Goal: Feedback & Contribution: Contribute content

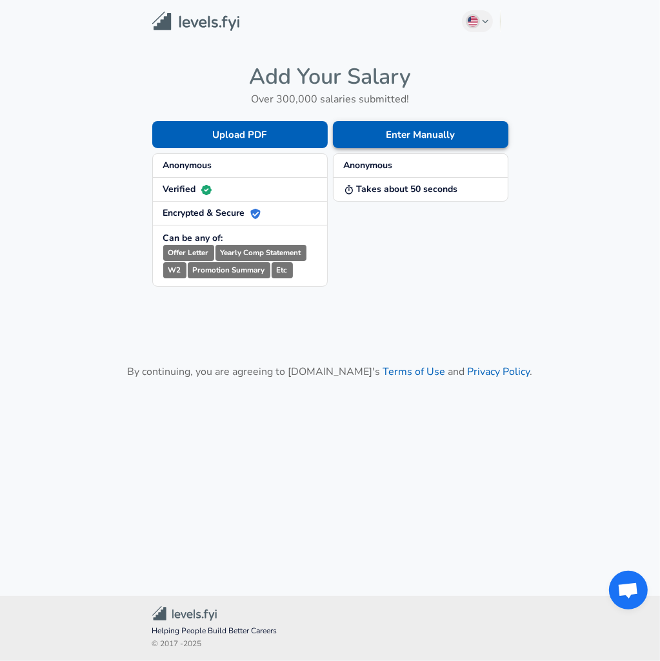
click at [389, 141] on button "Enter Manually" at bounding box center [420, 134] width 175 height 27
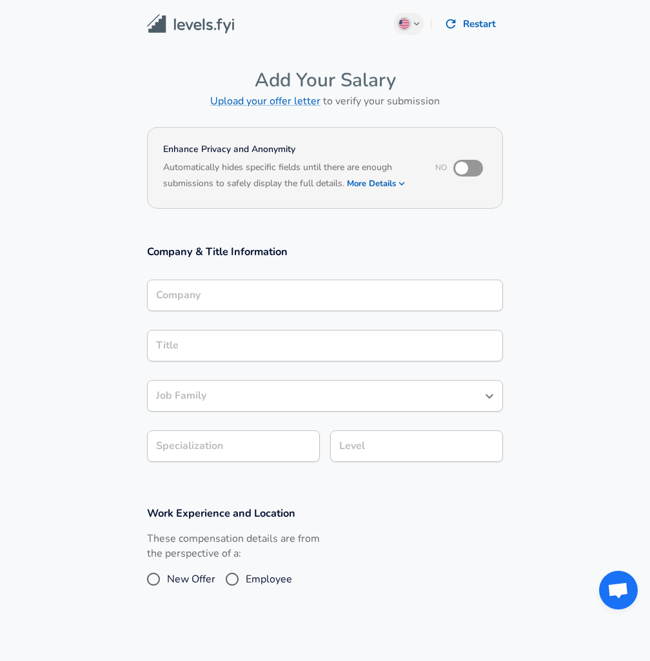
scroll to position [13, 0]
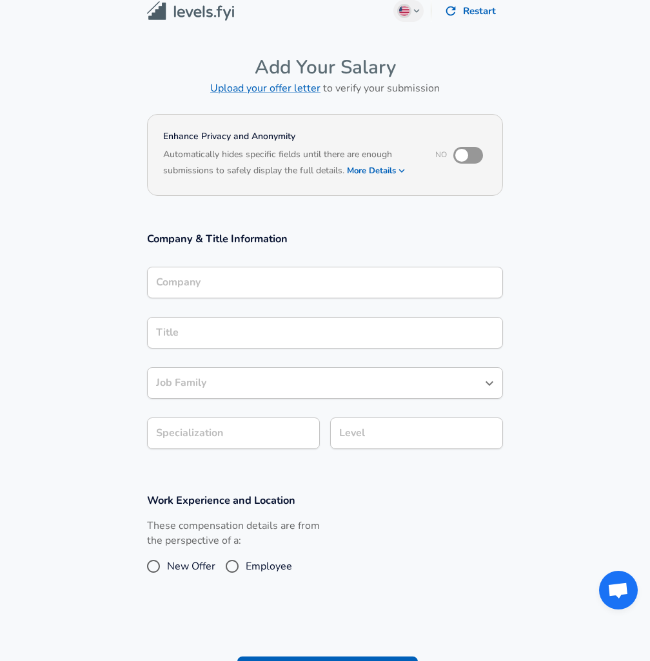
click at [289, 302] on div "Company Company" at bounding box center [325, 284] width 356 height 35
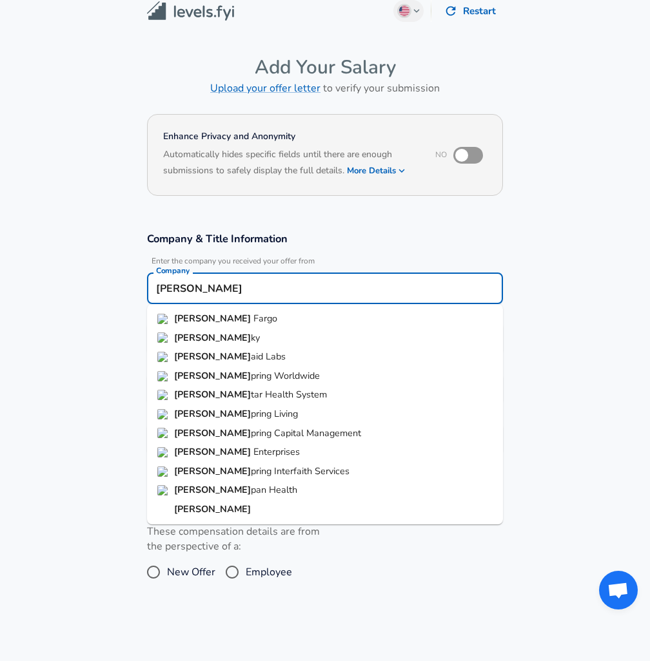
click at [225, 326] on li "[PERSON_NAME] Fargo" at bounding box center [325, 318] width 356 height 19
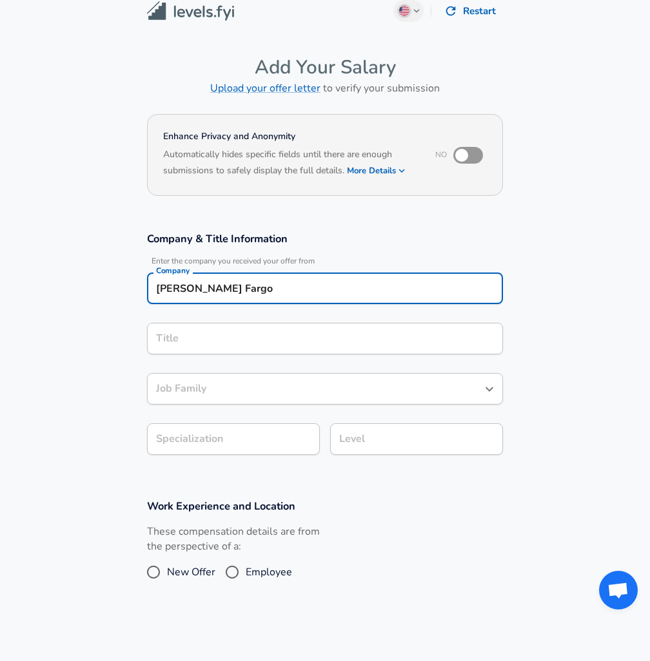
type input "[PERSON_NAME] Fargo"
click at [217, 333] on input "Title" at bounding box center [325, 339] width 344 height 20
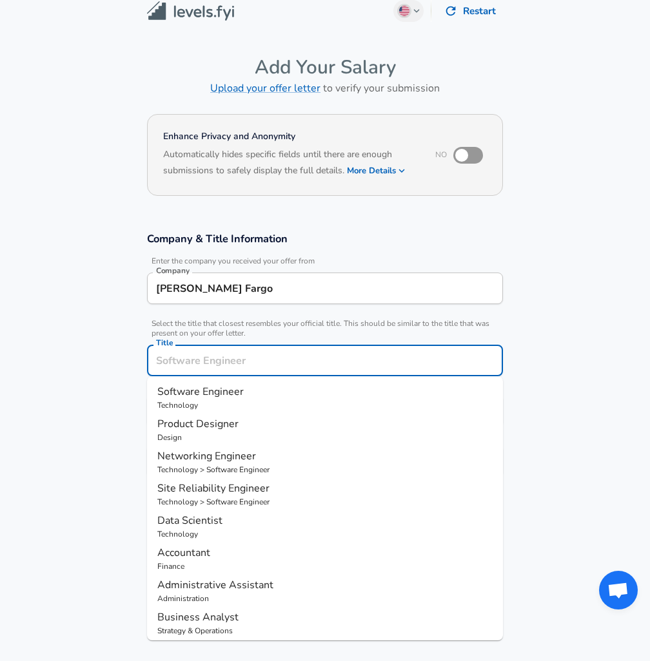
scroll to position [39, 0]
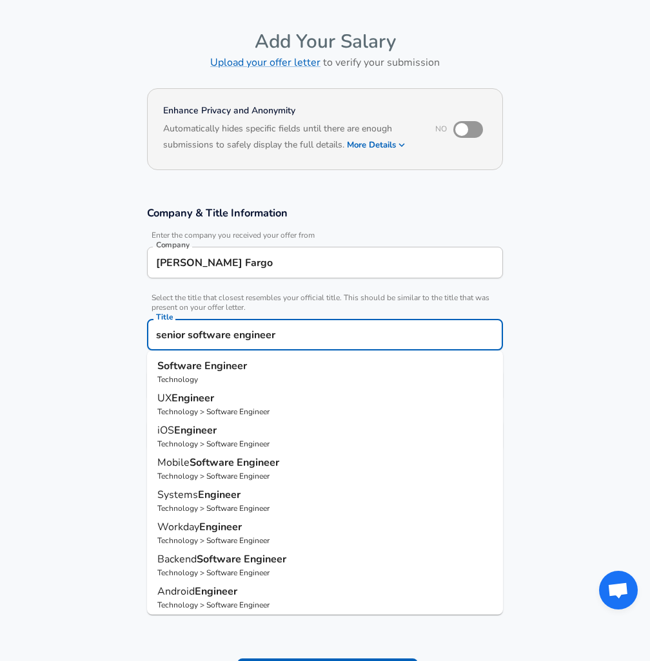
type input "UX Engineer"
type input "Web Development (Front-End)"
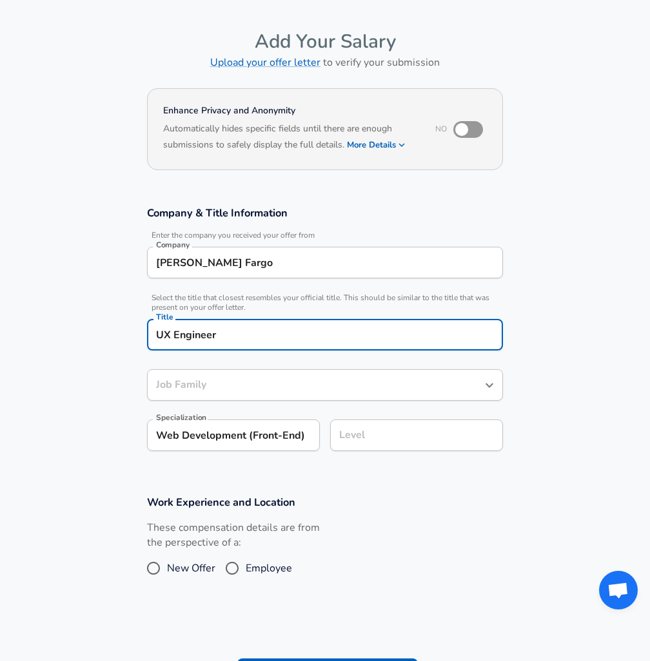
type input "Software Engineer"
type input "UX Engineer"
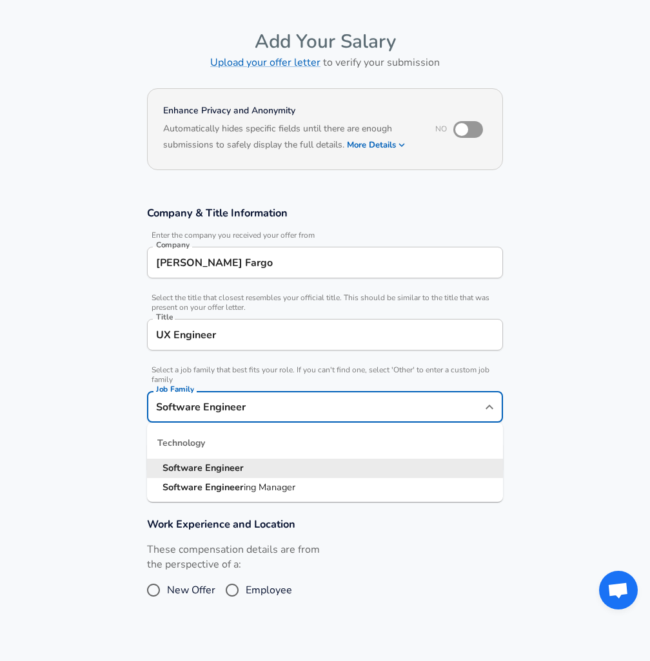
scroll to position [64, 0]
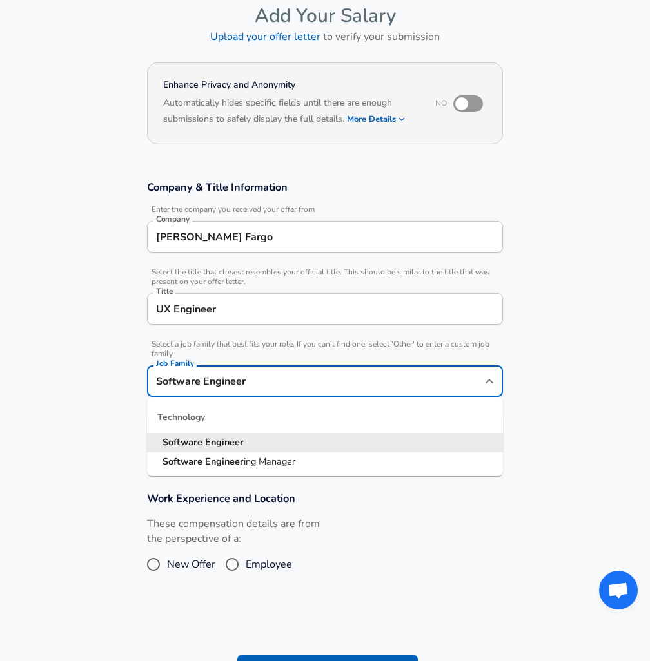
click at [272, 382] on input "Software Engineer" at bounding box center [315, 381] width 325 height 20
drag, startPoint x: 275, startPoint y: 463, endPoint x: 268, endPoint y: 435, distance: 29.2
click at [268, 435] on ul "Software Engineer Software Engineer ing Manager" at bounding box center [325, 452] width 356 height 38
click at [268, 435] on li "Software Engineer" at bounding box center [325, 442] width 356 height 19
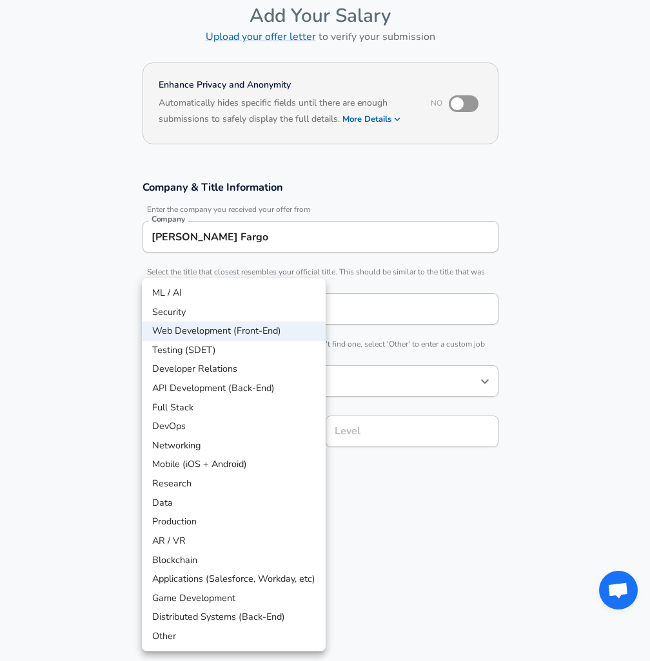
scroll to position [103, 0]
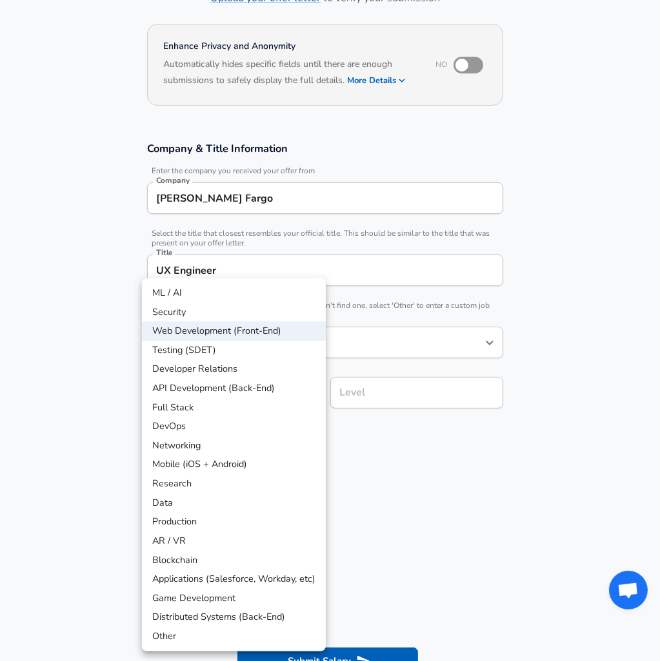
click at [286, 431] on body "English ([GEOGRAPHIC_DATA]) Change Restart Add Your Salary Upload your offer le…" at bounding box center [330, 227] width 660 height 661
click at [291, 338] on li "Web Development (Front-End)" at bounding box center [234, 331] width 184 height 19
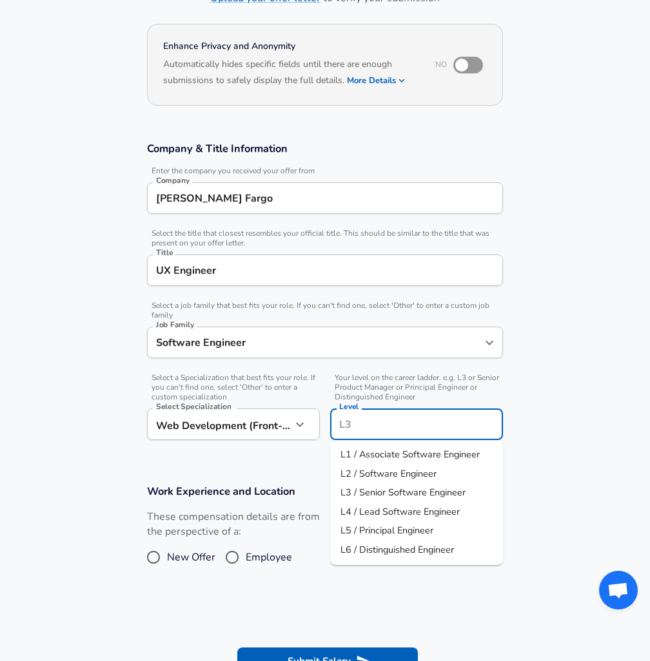
click at [374, 415] on input "Level" at bounding box center [416, 425] width 161 height 20
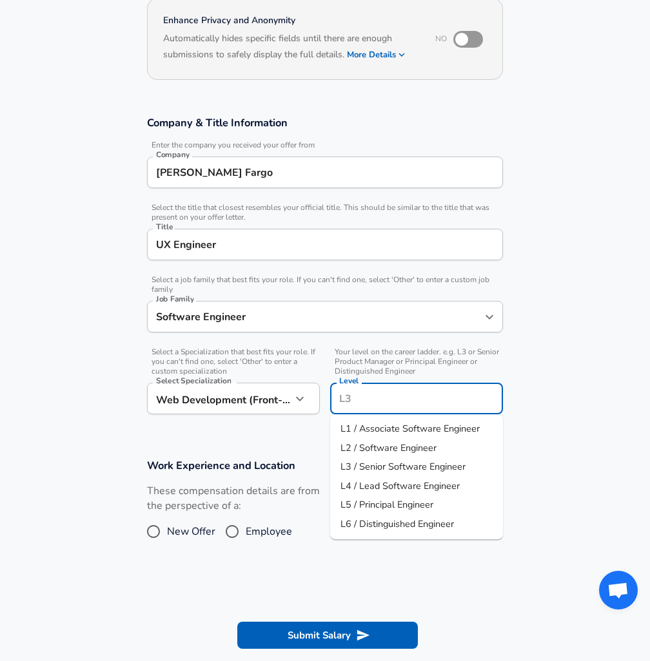
click at [418, 473] on span "L3 / Senior Software Engineer" at bounding box center [402, 466] width 125 height 13
type input "L3 / Senior Software Engineer"
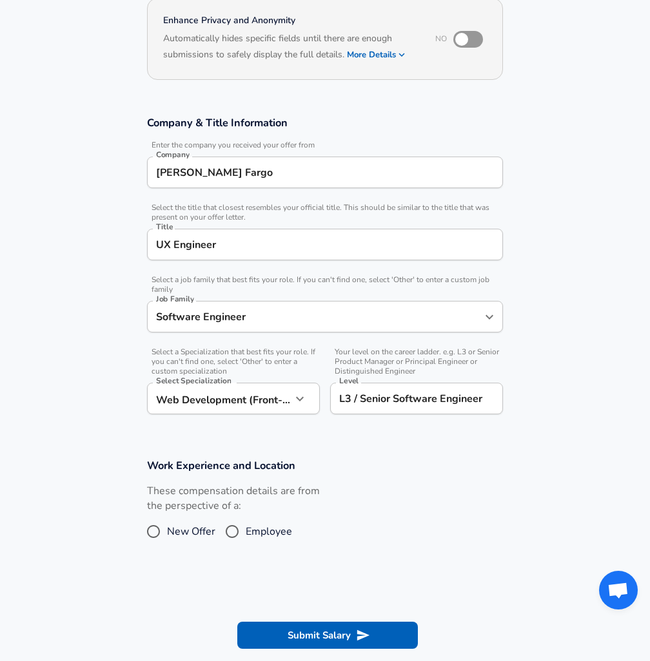
click at [190, 532] on span "New Offer" at bounding box center [191, 531] width 48 height 15
click at [167, 532] on input "New Offer" at bounding box center [153, 532] width 27 height 21
radio input "true"
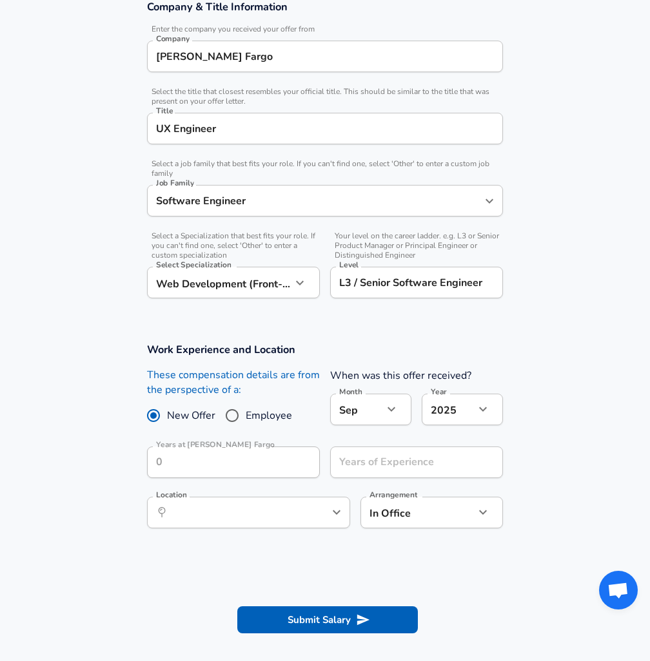
scroll to position [258, 0]
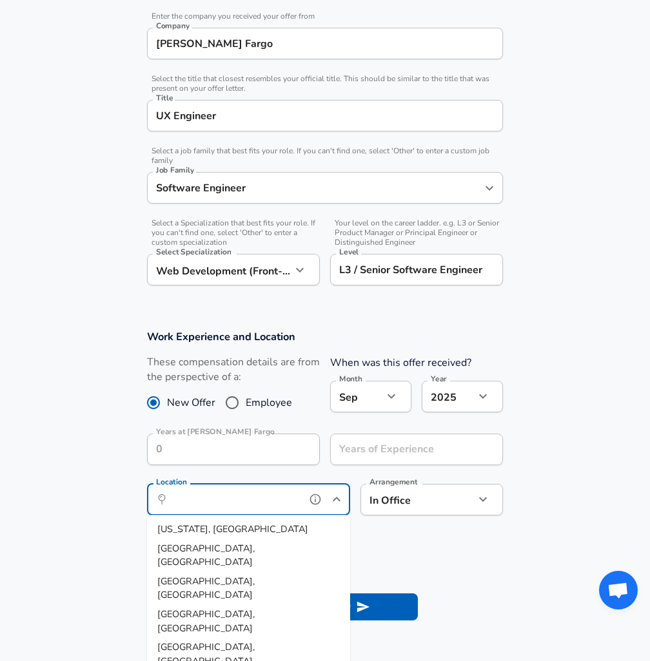
click at [279, 509] on input "Location" at bounding box center [234, 500] width 132 height 20
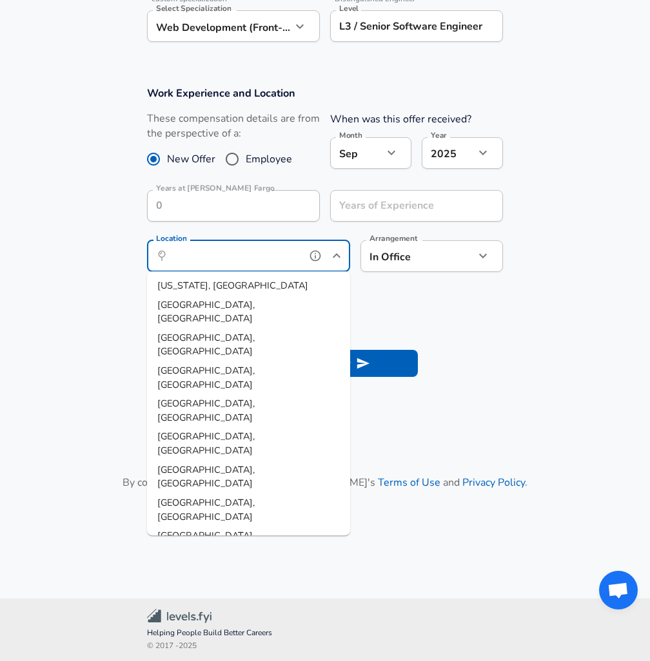
scroll to position [503, 0]
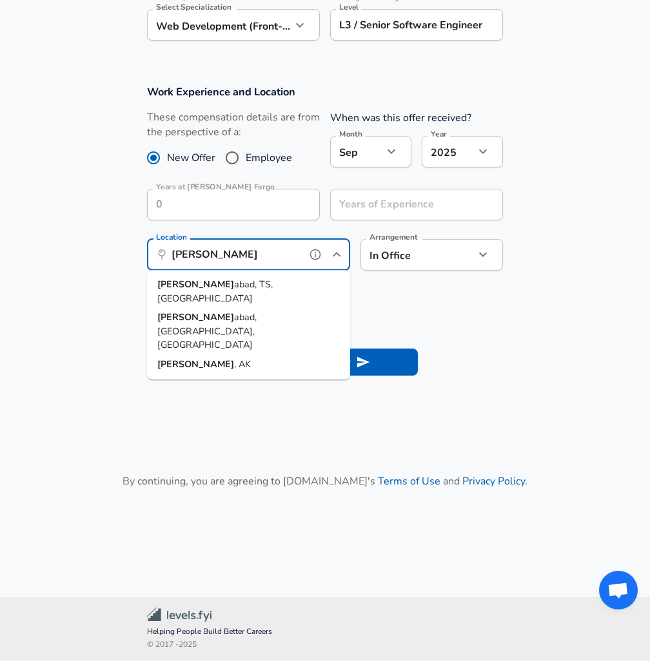
click at [238, 287] on span "abad, TS, [GEOGRAPHIC_DATA]" at bounding box center [214, 291] width 115 height 27
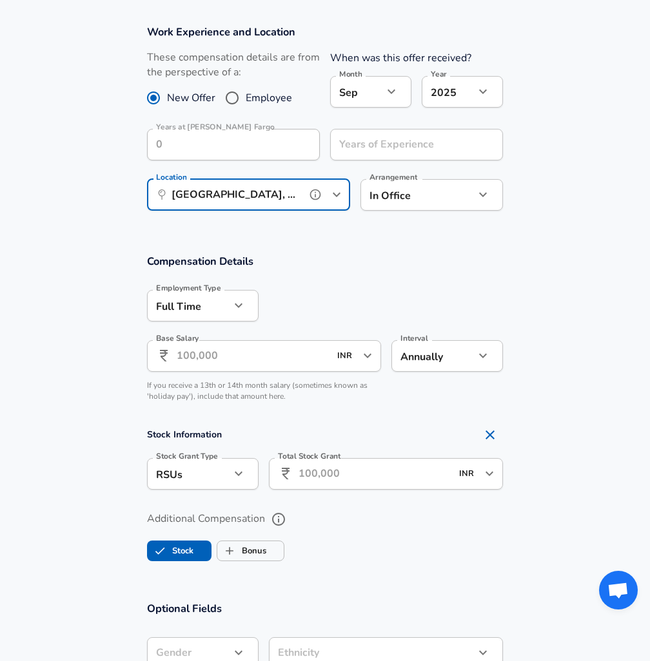
scroll to position [567, 0]
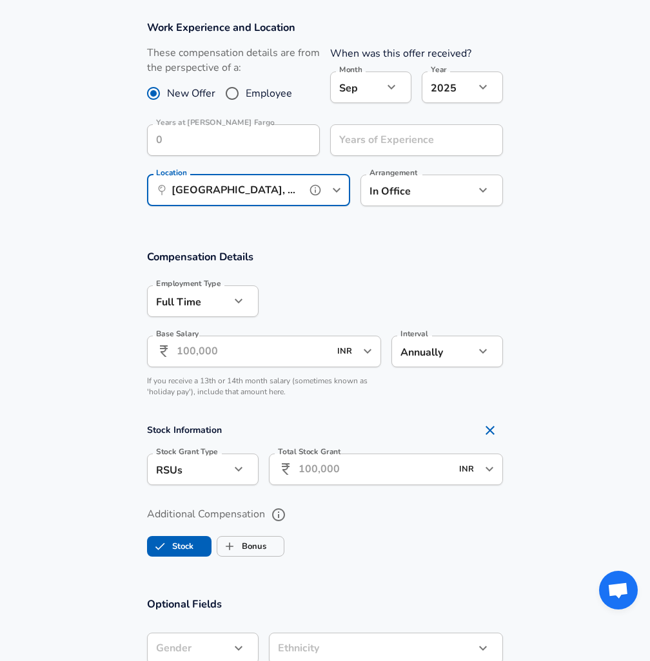
type input "[GEOGRAPHIC_DATA], [GEOGRAPHIC_DATA], [GEOGRAPHIC_DATA]"
click at [235, 353] on input "Base Salary" at bounding box center [253, 352] width 153 height 32
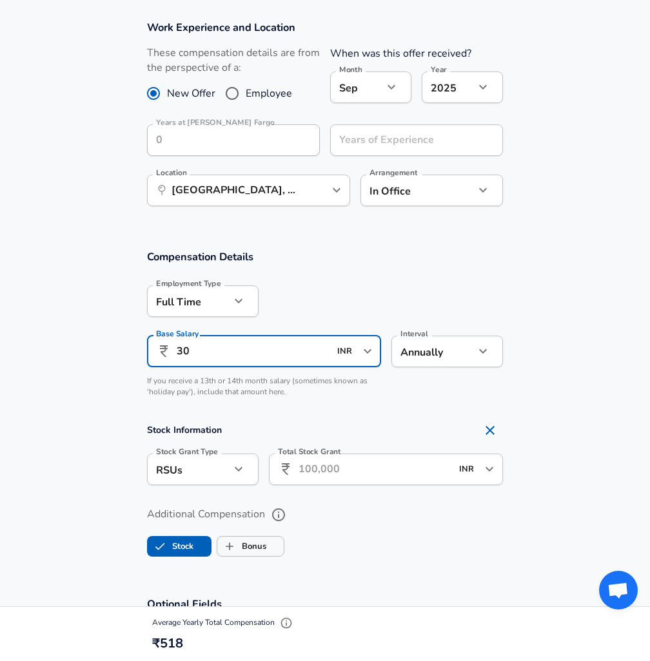
type input "3"
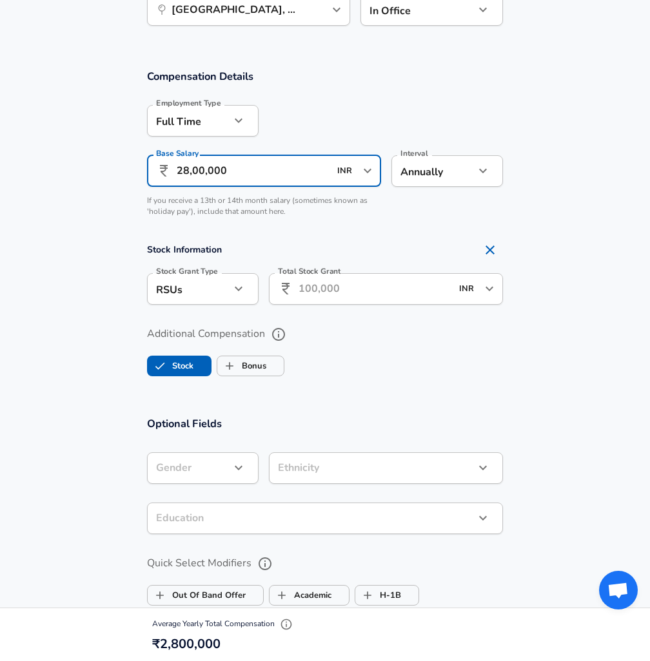
scroll to position [761, 0]
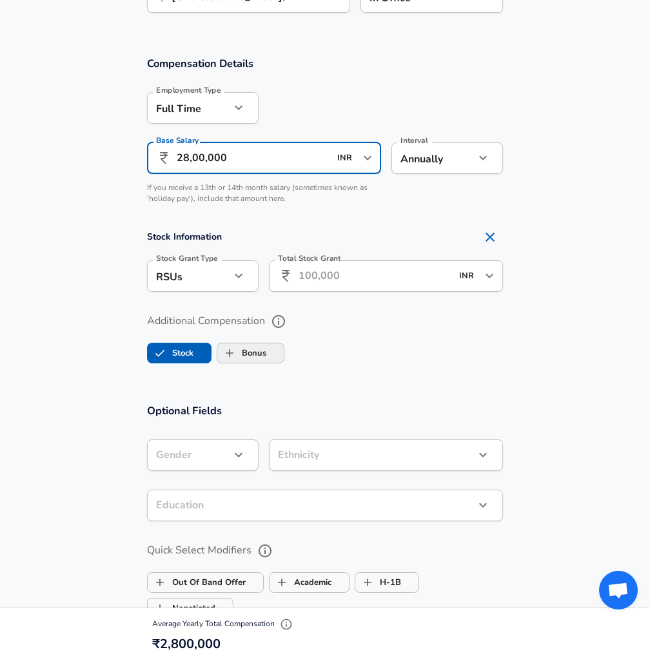
type input "28,00,000"
click at [249, 348] on label "Bonus" at bounding box center [241, 353] width 49 height 24
checkbox input "true"
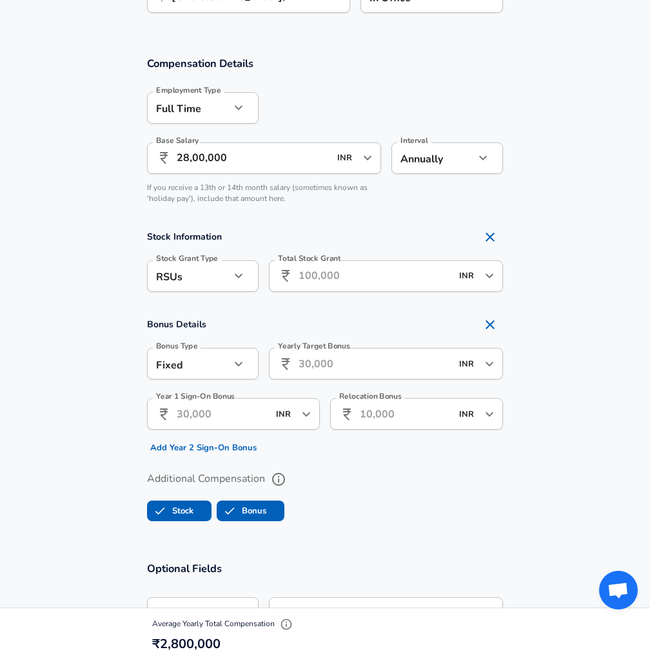
click at [248, 371] on div "Fixed fixed Bonus Type" at bounding box center [203, 364] width 112 height 32
click at [240, 359] on icon "button" at bounding box center [238, 364] width 15 height 15
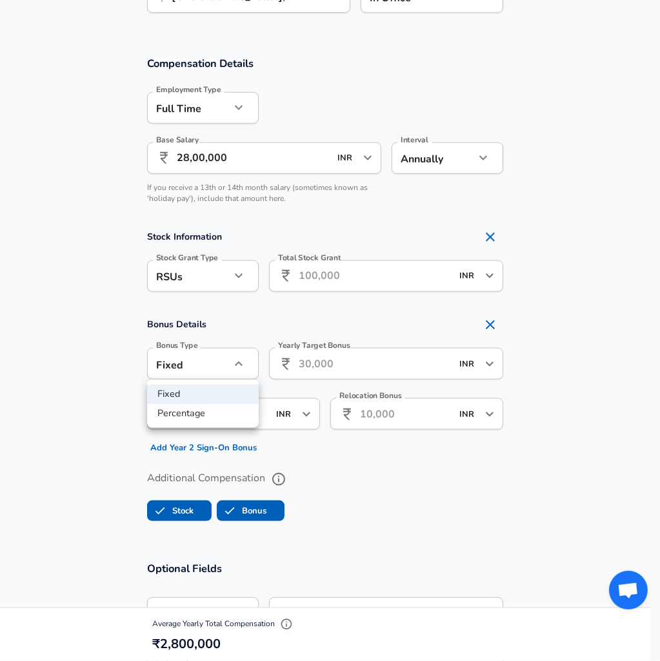
click at [364, 369] on div at bounding box center [330, 330] width 660 height 661
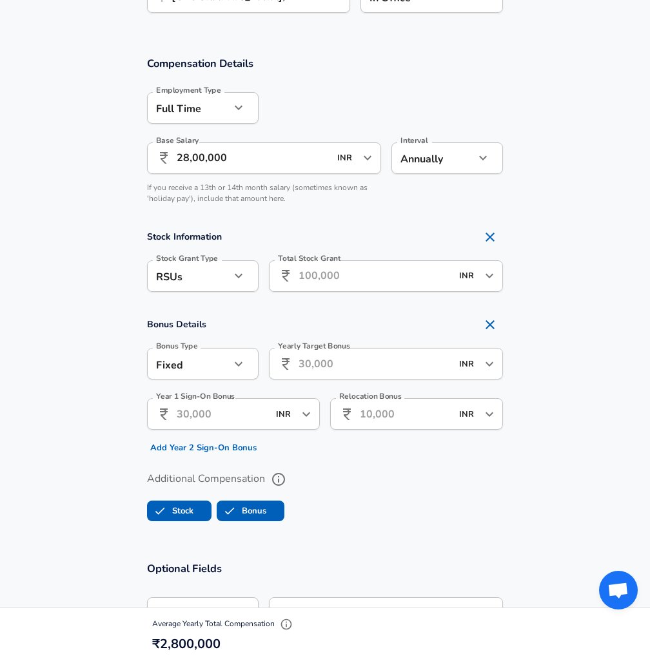
click at [356, 362] on input "Yearly Target Bonus" at bounding box center [375, 364] width 153 height 32
click at [251, 362] on div "Fixed fixed Bonus Type" at bounding box center [203, 364] width 112 height 32
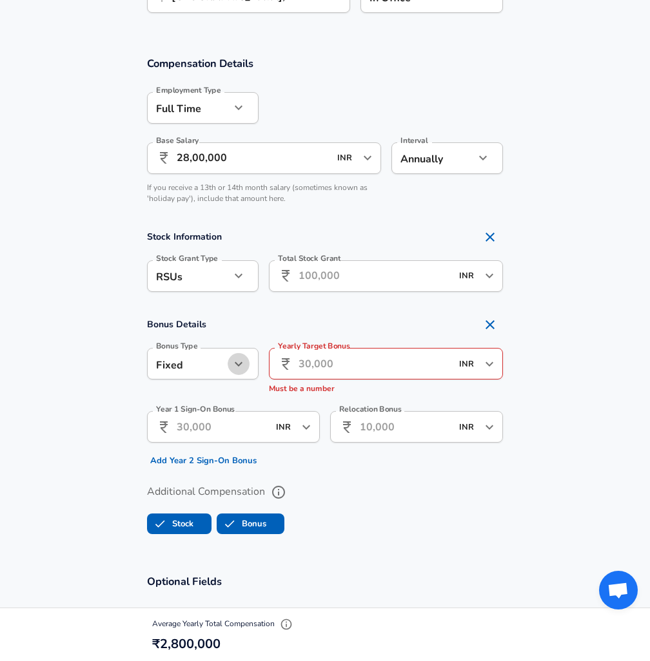
click at [244, 367] on icon "button" at bounding box center [238, 364] width 15 height 15
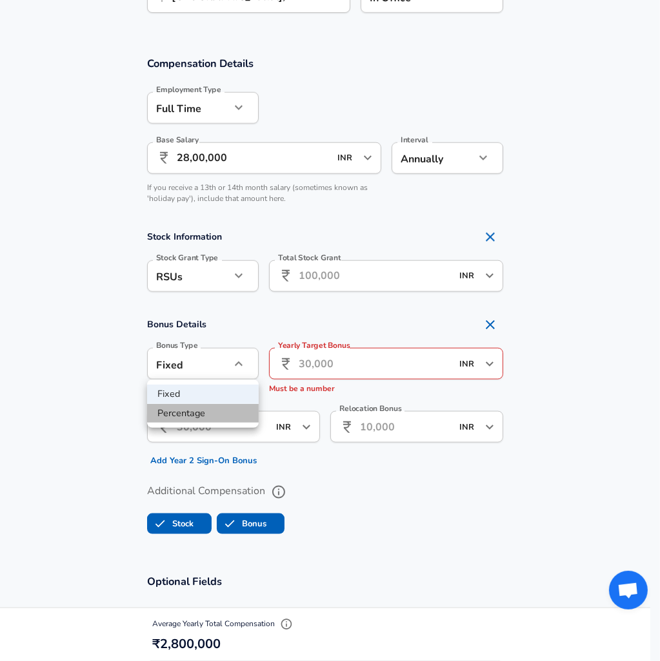
click at [206, 412] on li "Percentage" at bounding box center [203, 413] width 112 height 19
type input "percentage"
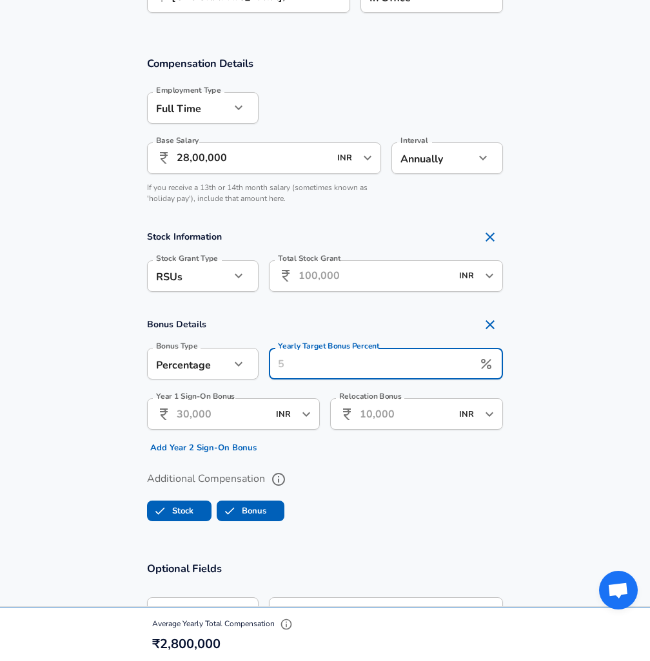
click at [331, 364] on input "Yearly Target Bonus Percent" at bounding box center [371, 364] width 204 height 32
type input "10"
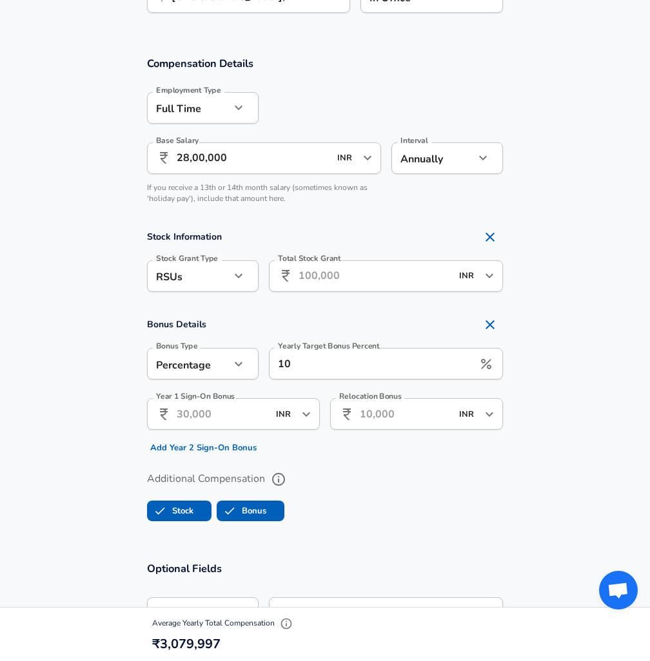
click at [253, 423] on input "Year 1 Sign-On Bonus" at bounding box center [223, 414] width 92 height 32
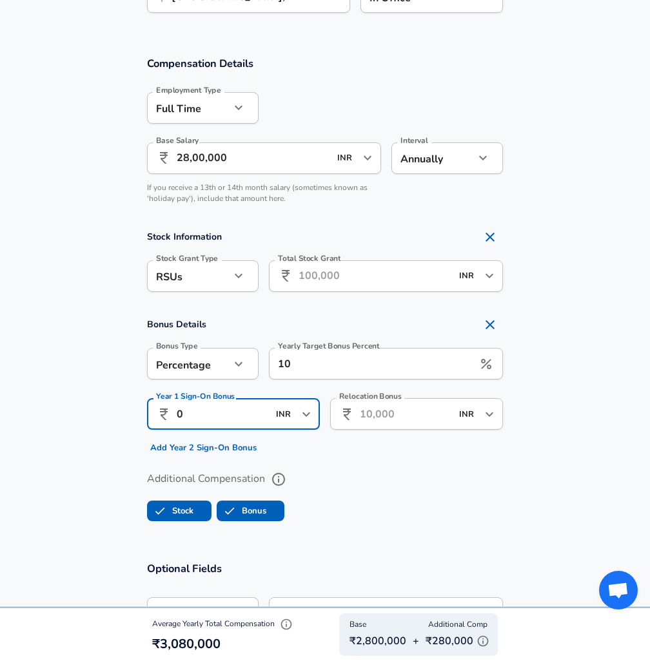
type input "0"
click at [387, 416] on input "Relocation Bonus" at bounding box center [406, 414] width 92 height 32
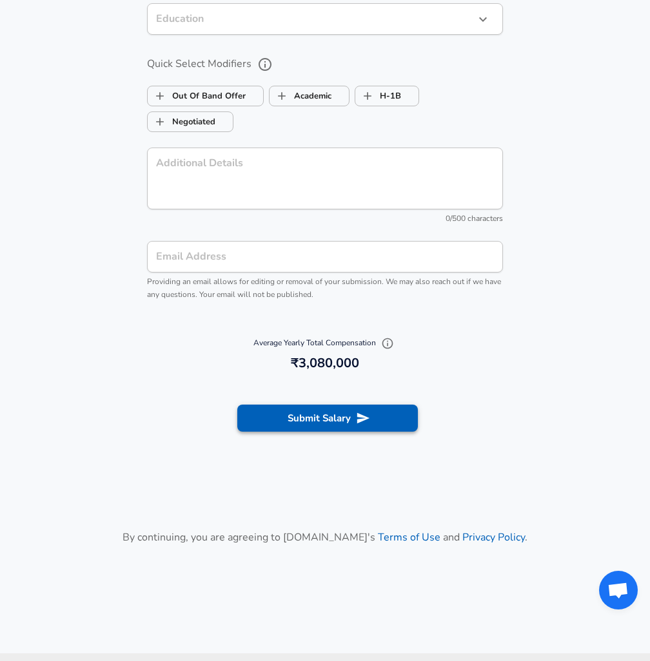
type input "0"
click at [355, 418] on button "Submit Salary" at bounding box center [327, 418] width 181 height 27
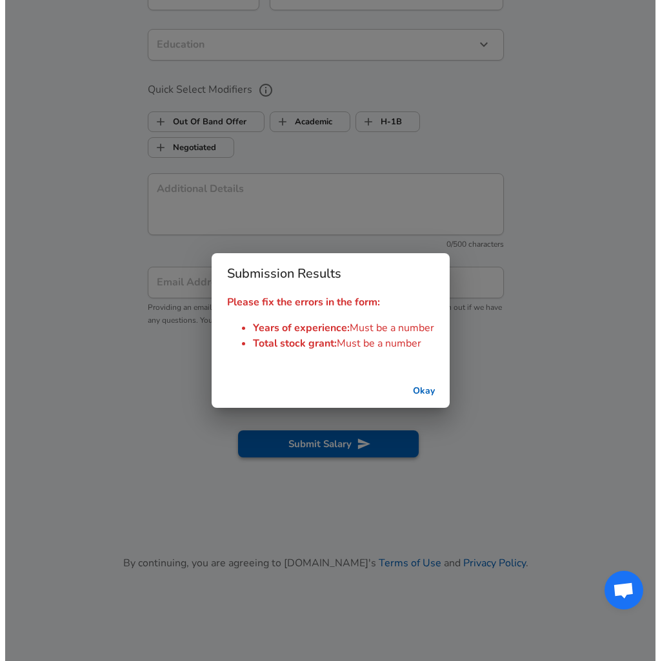
scroll to position [1431, 0]
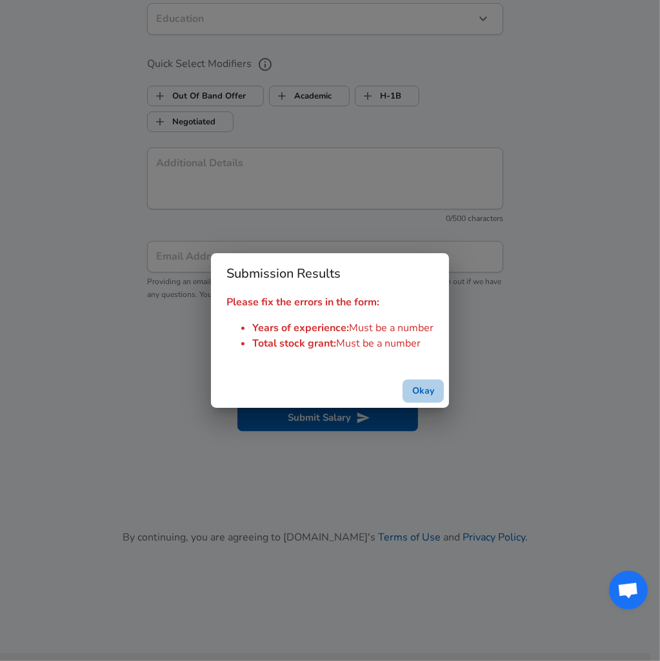
click at [418, 390] on button "Okay" at bounding box center [422, 392] width 41 height 24
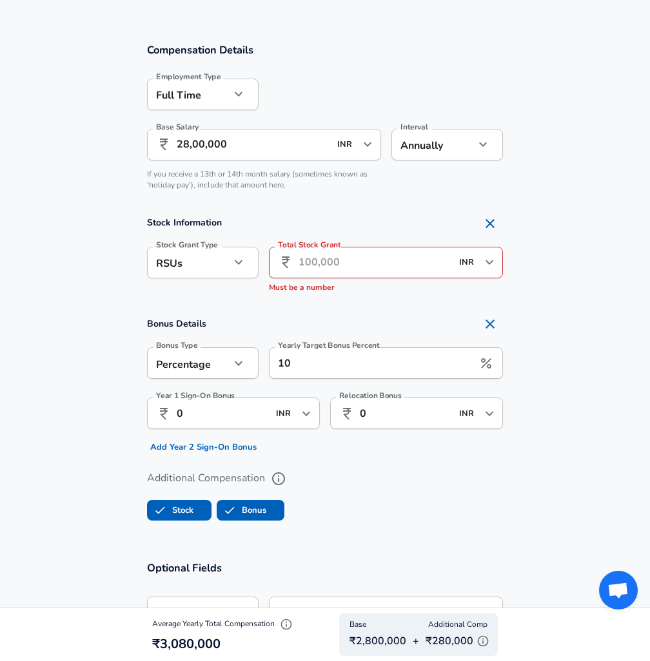
scroll to position [787, 0]
click at [331, 257] on input "Total Stock Grant" at bounding box center [375, 264] width 153 height 32
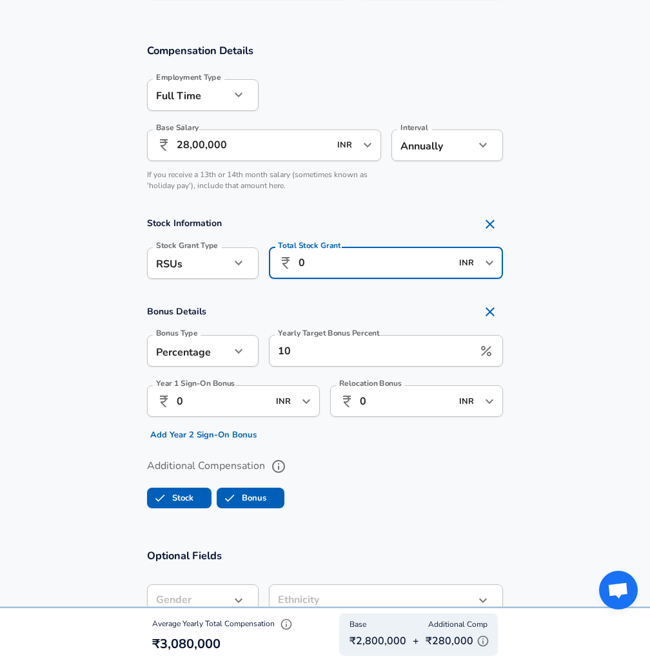
type input "0"
click at [418, 293] on section "Compensation Details Employment Type [DEMOGRAPHIC_DATA] full_time Employment Ty…" at bounding box center [325, 280] width 650 height 505
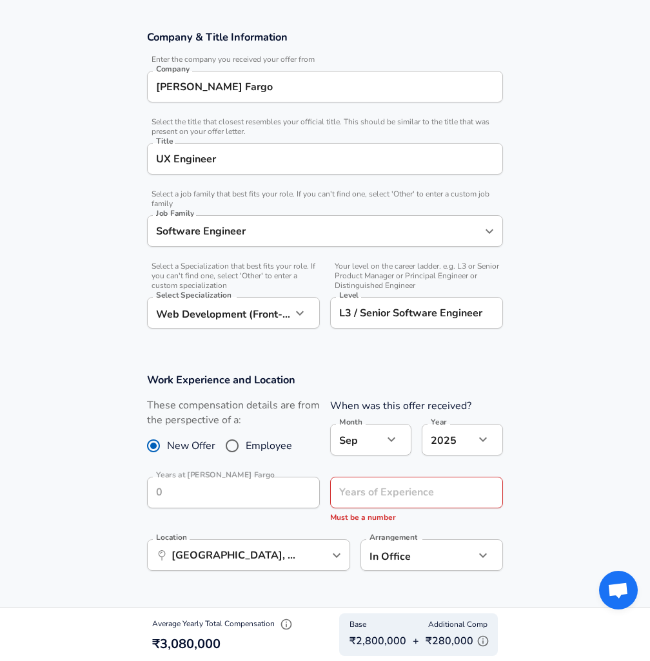
scroll to position [271, 0]
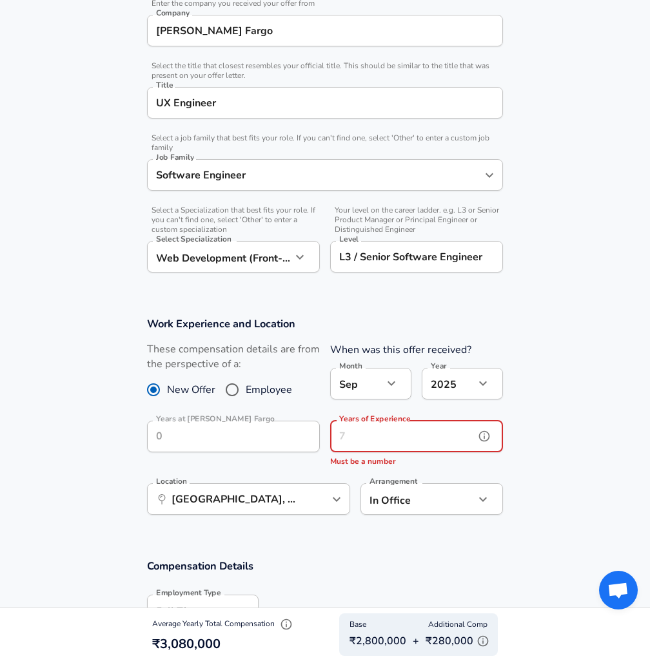
click at [416, 429] on div "Years of Experience Years of Experience Must be a number" at bounding box center [416, 445] width 173 height 48
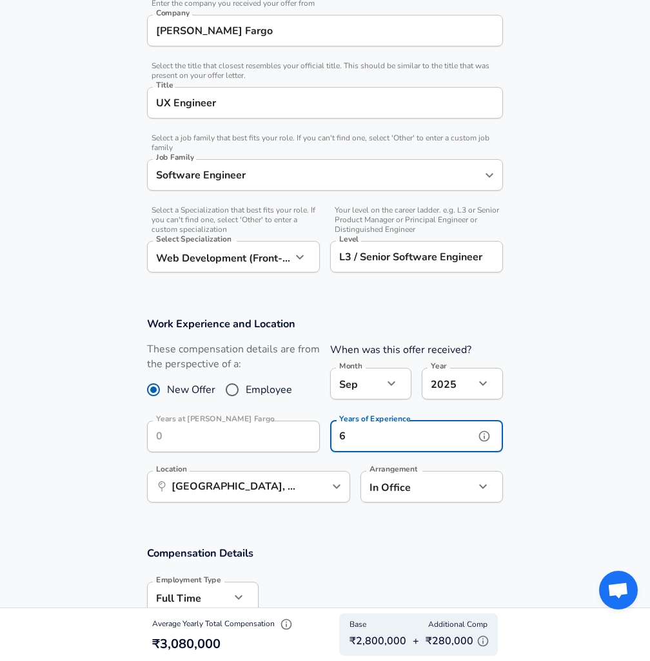
type input "6"
click at [592, 479] on section "Work Experience and Location These compensation details are from the perspectiv…" at bounding box center [325, 417] width 650 height 230
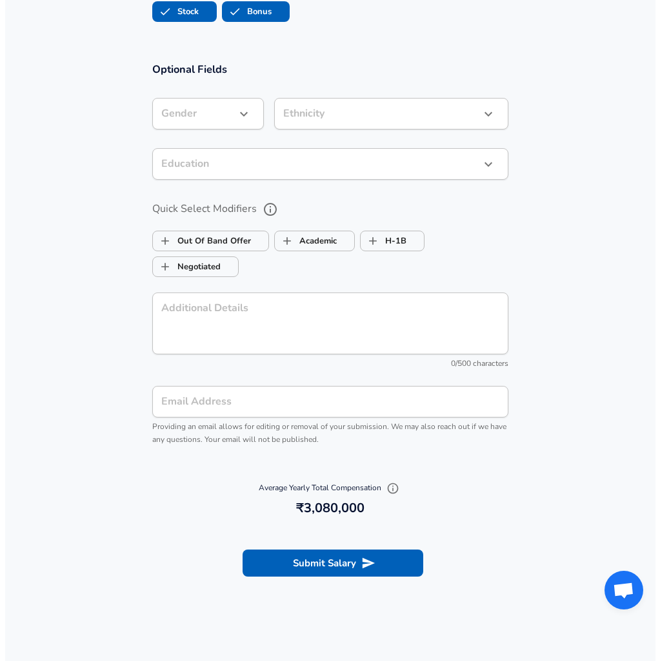
scroll to position [1462, 0]
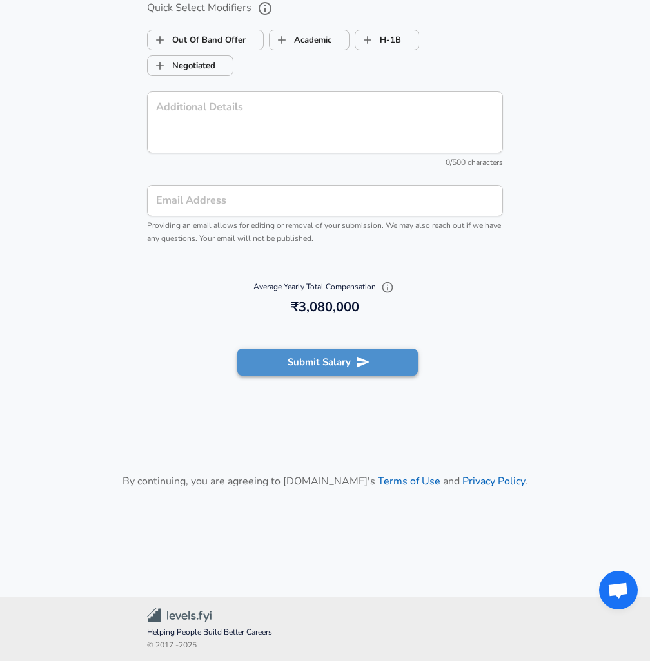
click at [333, 363] on button "Submit Salary" at bounding box center [327, 362] width 181 height 27
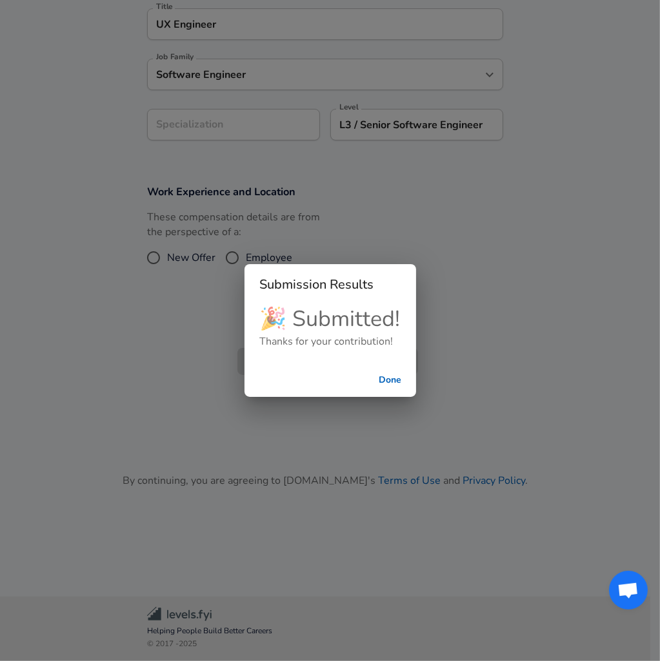
scroll to position [320, 0]
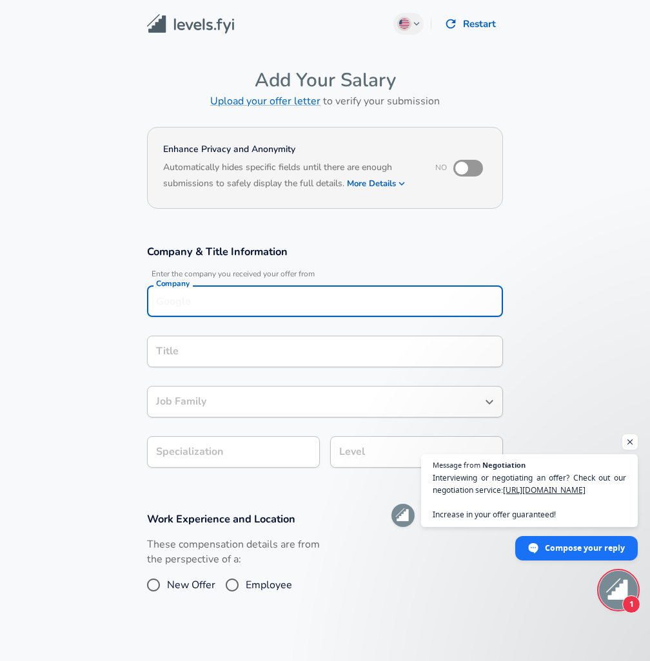
scroll to position [13, 0]
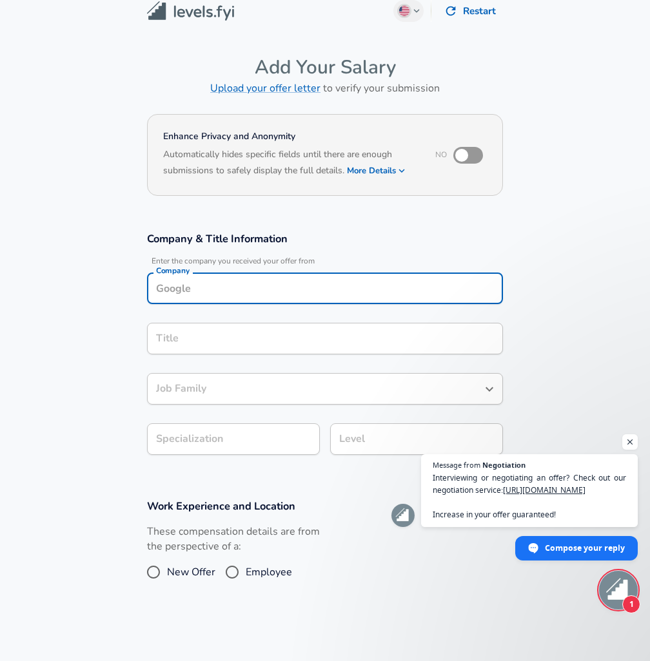
click at [190, 299] on div "Company" at bounding box center [325, 289] width 356 height 32
click at [199, 318] on strong "Lloyds" at bounding box center [190, 318] width 32 height 13
type input "Lloyds Banking Group"
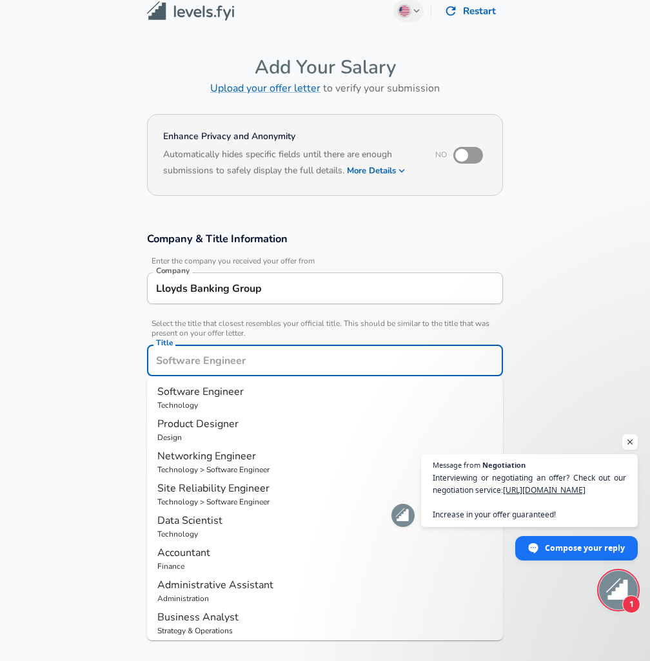
click at [198, 351] on input "Title" at bounding box center [325, 361] width 344 height 20
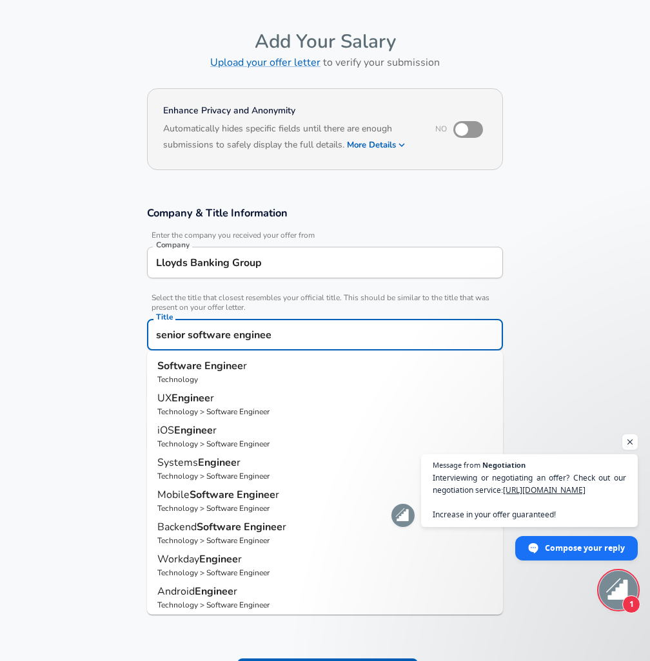
type input "senior software engineer"
click at [237, 659] on button "Submit Salary" at bounding box center [327, 672] width 181 height 27
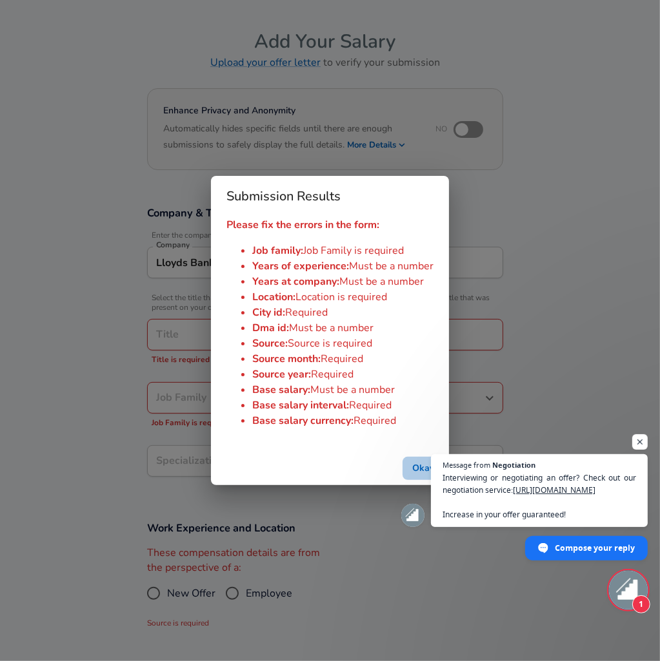
drag, startPoint x: 413, startPoint y: 462, endPoint x: 340, endPoint y: 431, distance: 79.2
click at [413, 462] on button "Okay" at bounding box center [422, 469] width 41 height 24
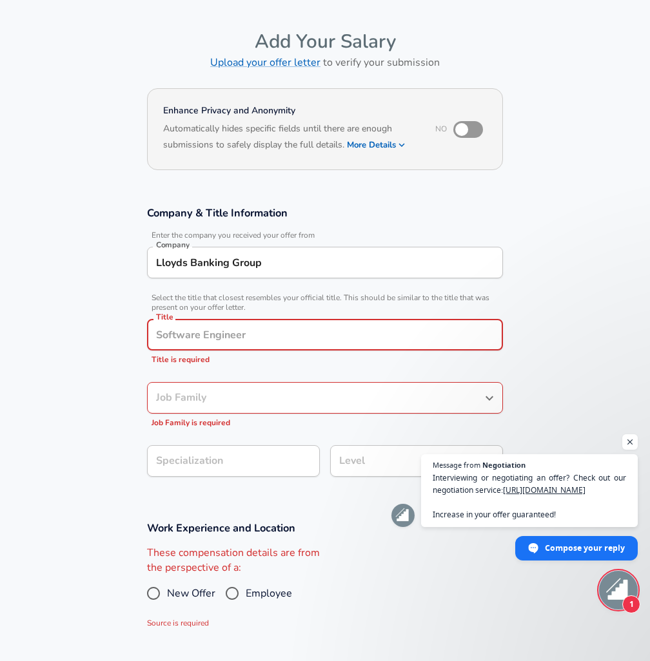
click at [231, 335] on input "Title" at bounding box center [325, 335] width 344 height 20
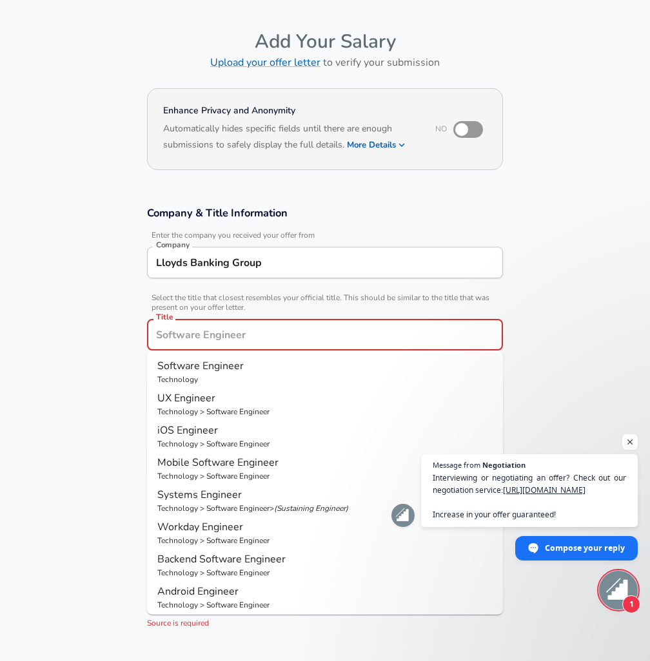
click at [241, 371] on span "Software Engineer" at bounding box center [200, 366] width 86 height 14
type input "Software Engineer"
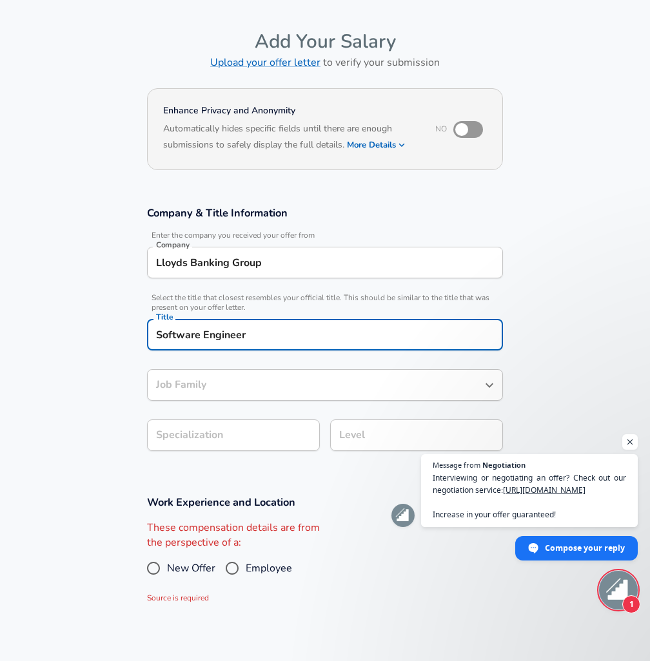
type input "Software Engineer"
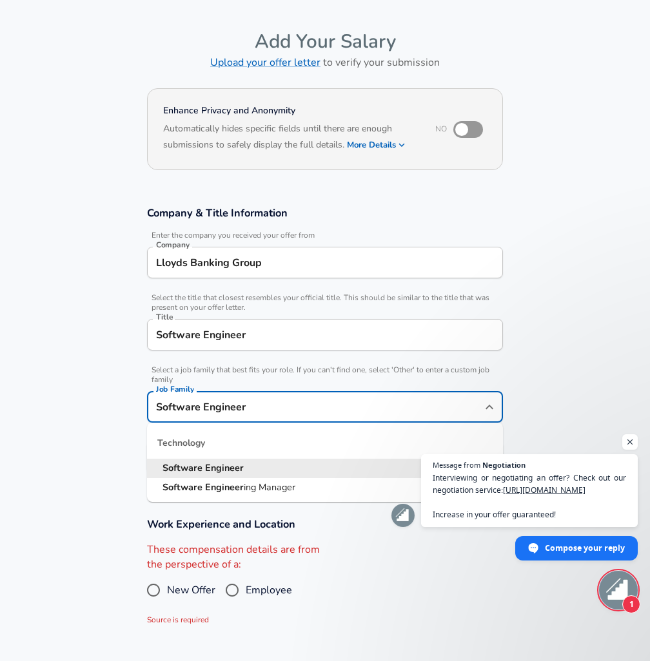
click at [233, 397] on input "Software Engineer" at bounding box center [315, 407] width 325 height 20
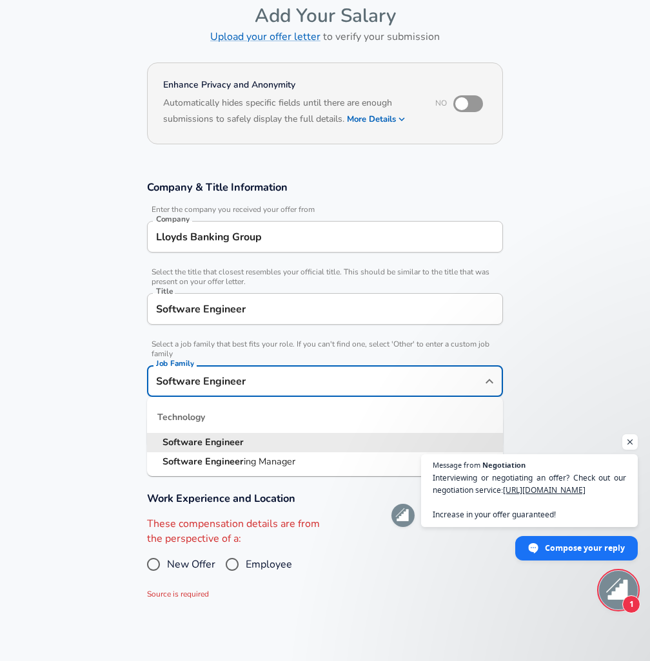
click at [236, 436] on strong "Engineer" at bounding box center [224, 442] width 39 height 13
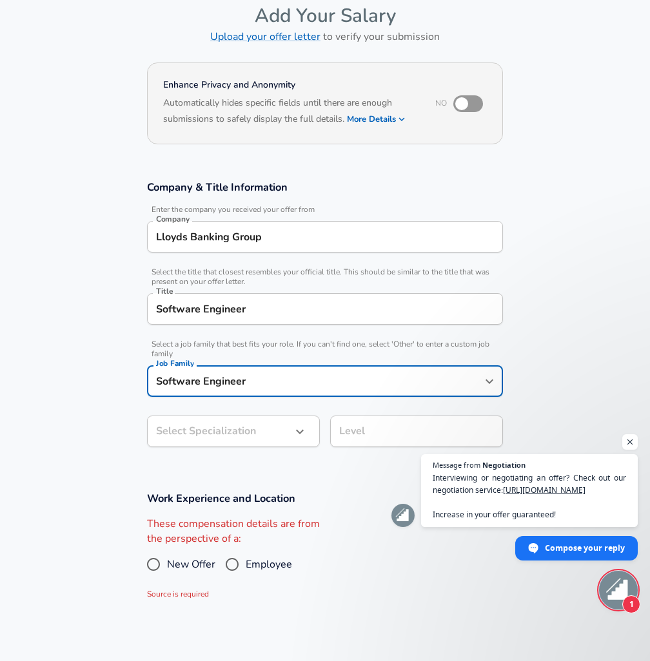
click at [204, 429] on body "English (US) Change Restart Add Your Salary Upload your offer letter to verify …" at bounding box center [325, 266] width 650 height 661
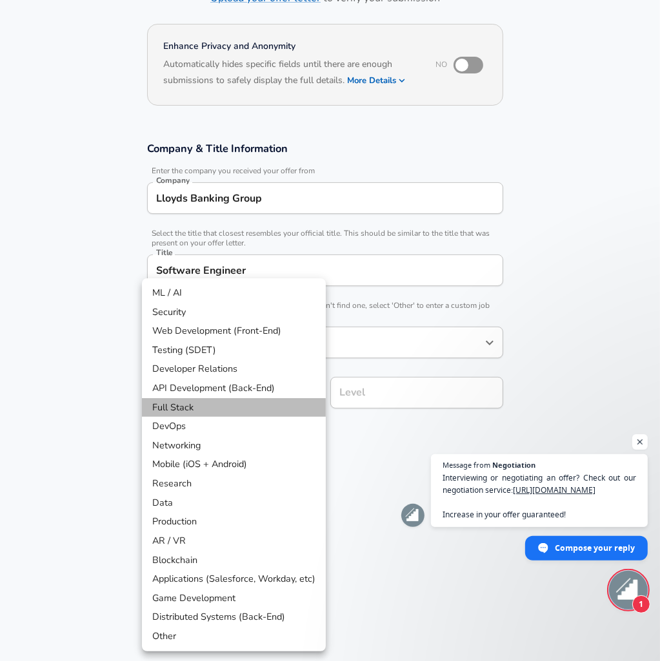
click at [184, 413] on li "Full Stack" at bounding box center [234, 407] width 184 height 19
type input "Full Stack"
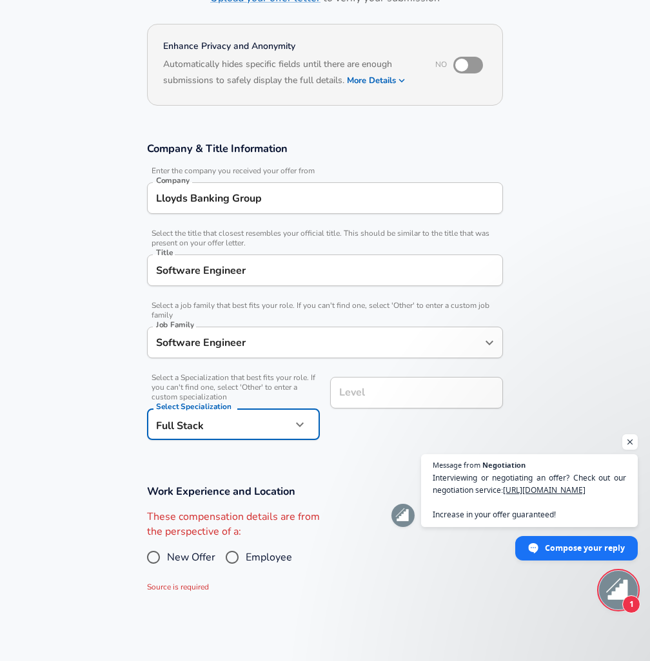
click at [384, 393] on input "Level" at bounding box center [416, 393] width 161 height 20
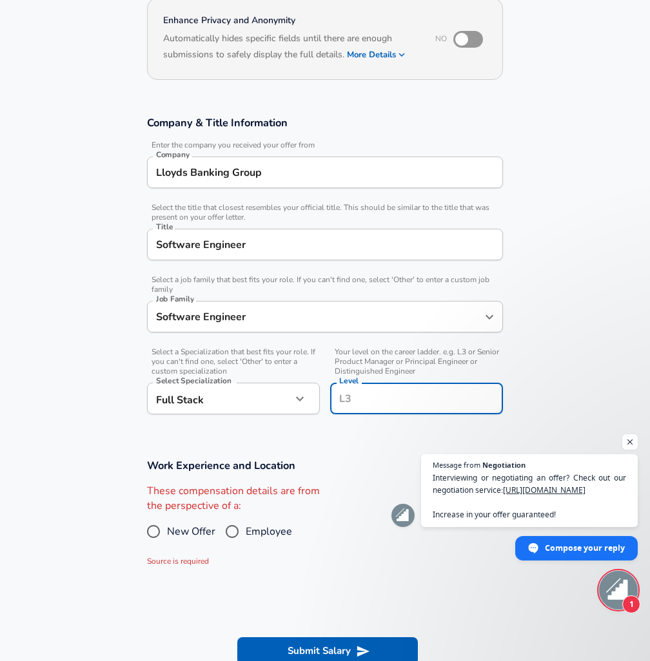
click at [382, 394] on input "Level" at bounding box center [416, 399] width 161 height 20
click at [353, 458] on section "Work Experience and Location These compensation details are from the perspectiv…" at bounding box center [325, 516] width 650 height 145
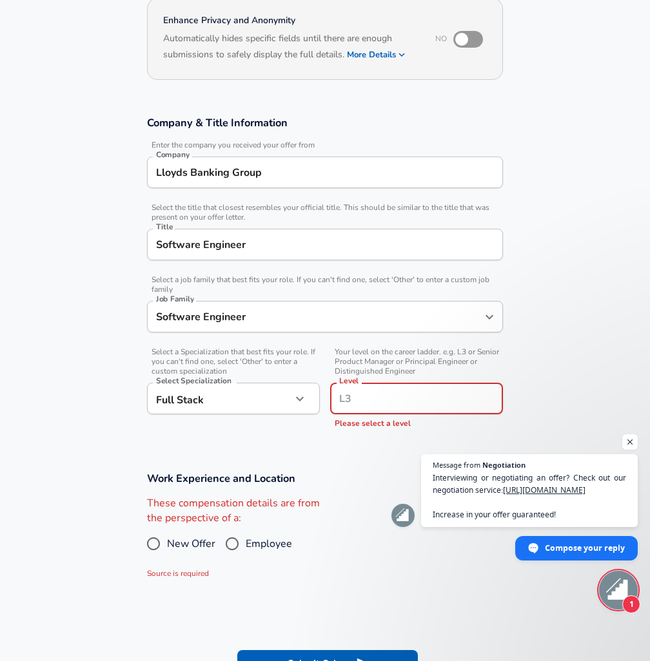
click at [358, 402] on input "Level" at bounding box center [416, 399] width 161 height 20
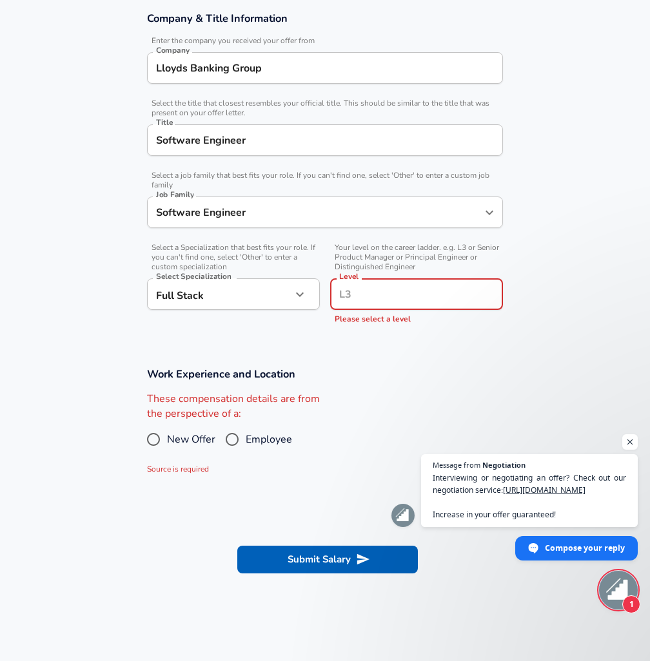
scroll to position [258, 0]
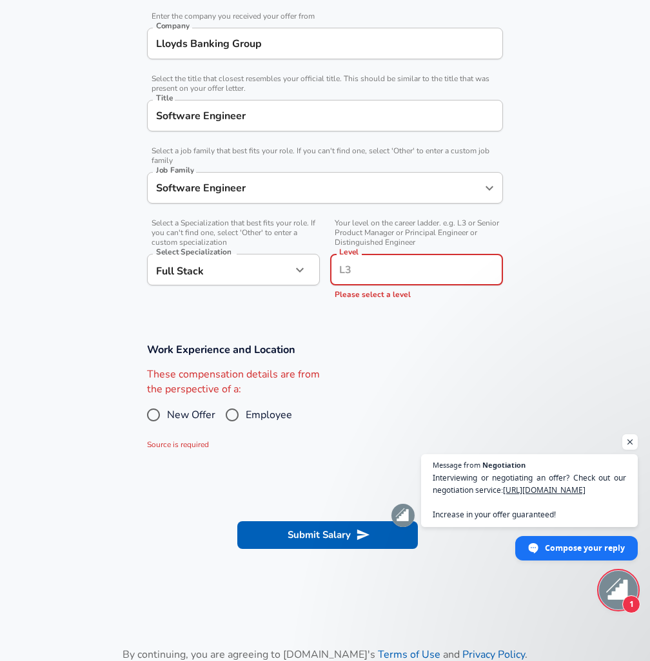
click at [348, 343] on h3 "Work Experience and Location" at bounding box center [325, 349] width 356 height 15
click at [360, 271] on input "Level" at bounding box center [416, 270] width 161 height 20
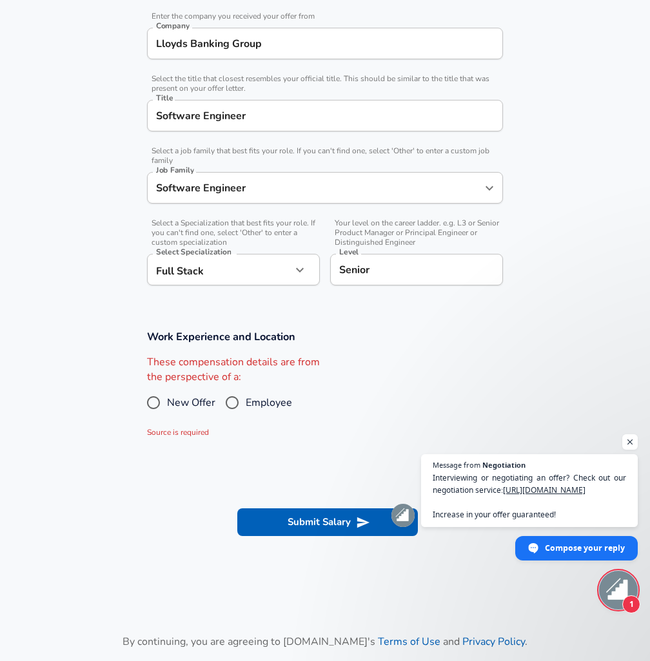
drag, startPoint x: 357, startPoint y: 338, endPoint x: 398, endPoint y: 255, distance: 92.8
click at [358, 336] on section "Work Experience and Location These compensation details are from the perspectiv…" at bounding box center [325, 387] width 650 height 145
click at [404, 271] on input "Senior" at bounding box center [416, 270] width 161 height 20
type input "Senior Software Engineer"
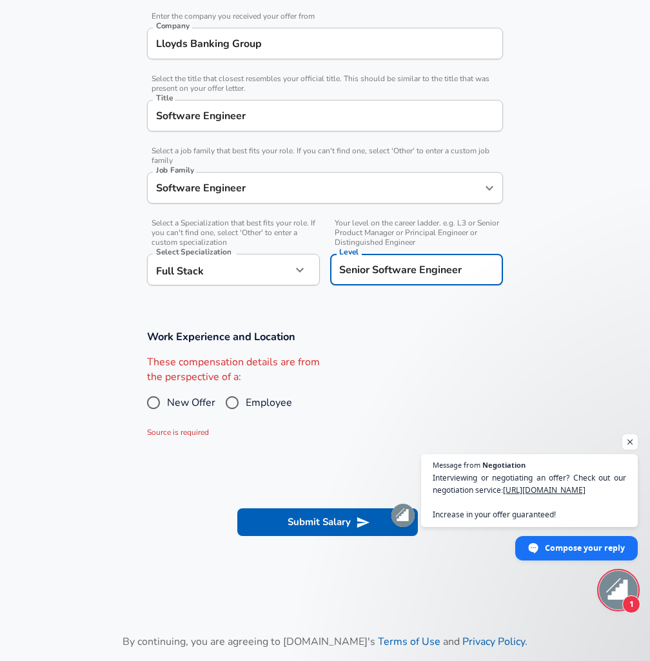
drag, startPoint x: 361, startPoint y: 356, endPoint x: 369, endPoint y: 349, distance: 10.6
click at [366, 354] on div "Work Experience and Location These compensation details are from the perspectiv…" at bounding box center [325, 384] width 387 height 110
click at [237, 401] on input "Employee" at bounding box center [232, 403] width 27 height 21
radio input "true"
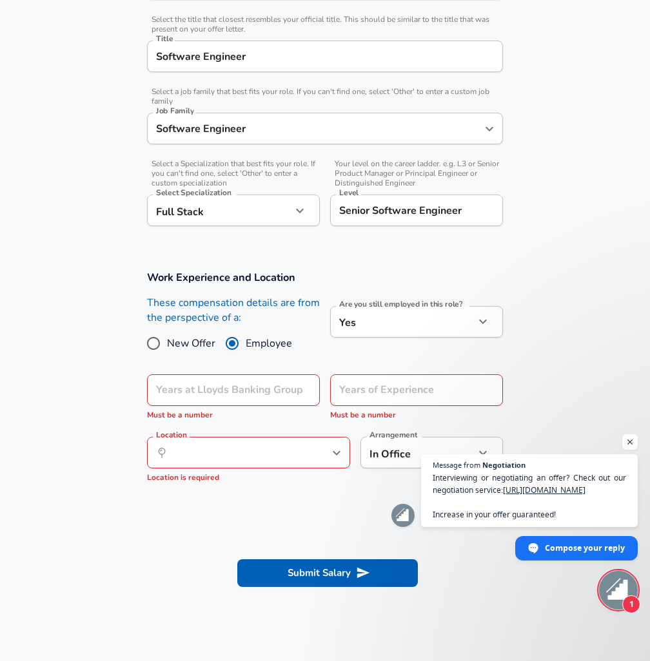
scroll to position [322, 0]
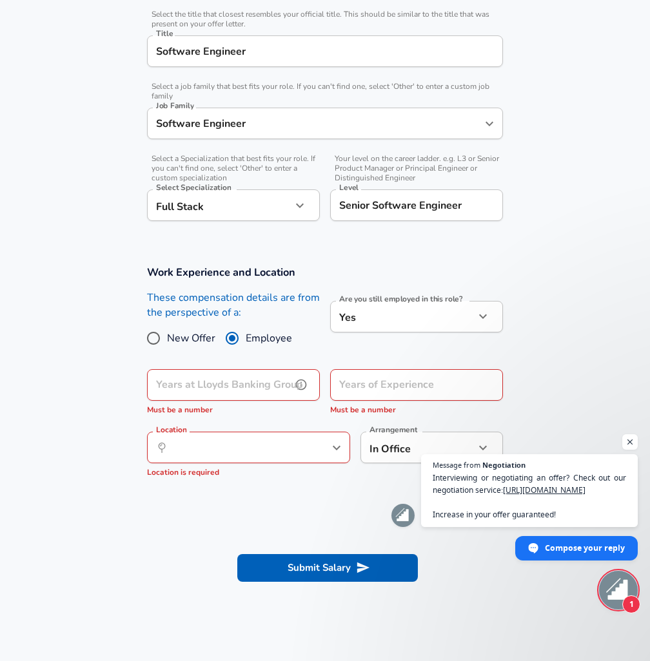
click at [250, 385] on input "Years at Lloyds Banking Group" at bounding box center [219, 385] width 144 height 32
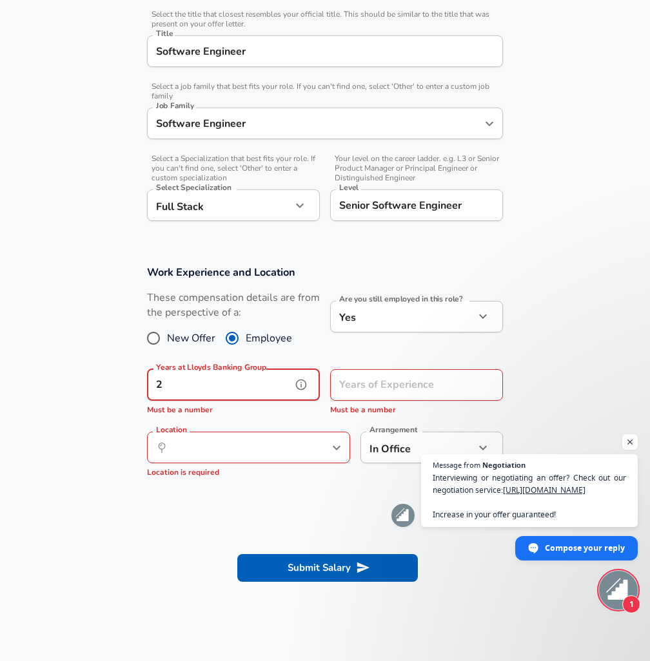
type input "2"
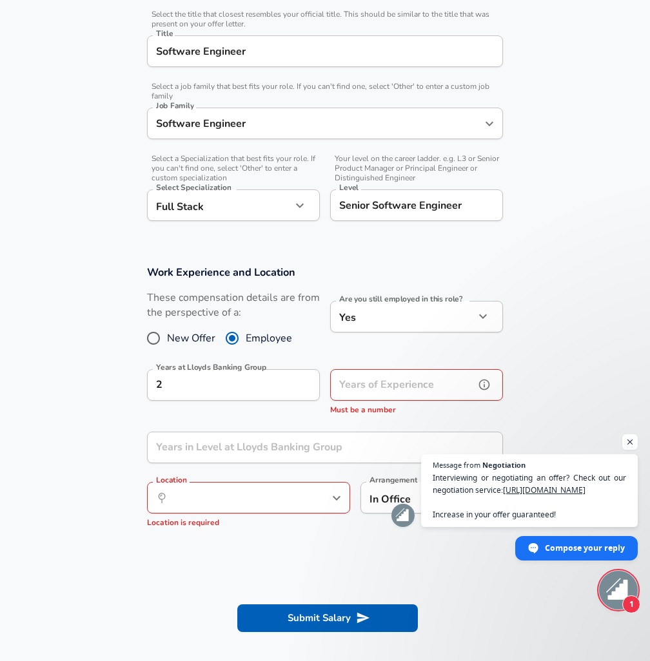
click at [431, 385] on input "Years of Experience" at bounding box center [402, 385] width 144 height 32
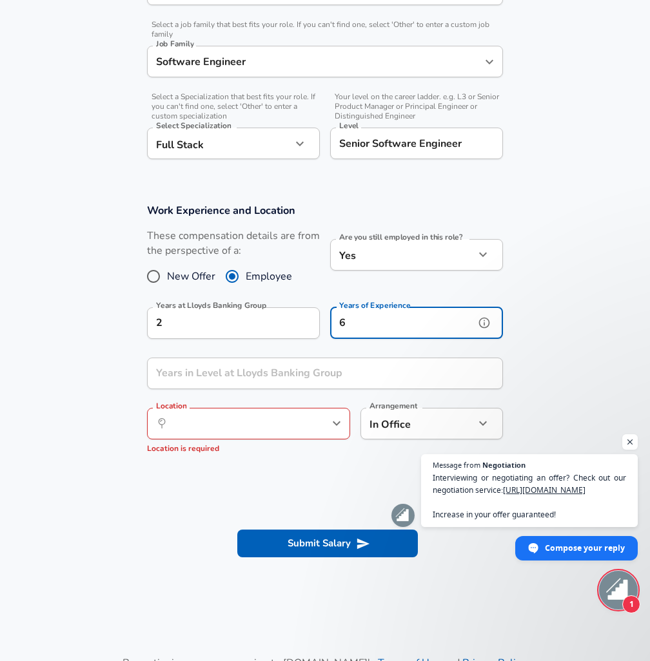
scroll to position [387, 0]
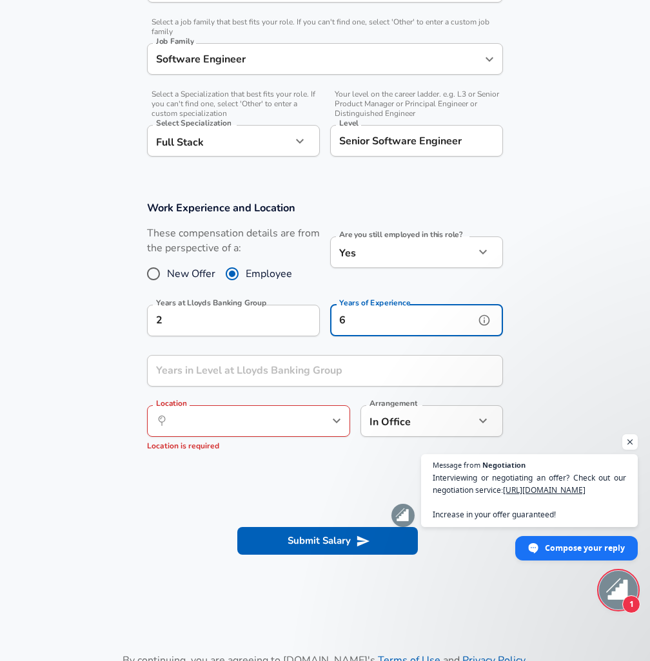
type input "6"
click at [288, 374] on input "Years in Level at Lloyds Banking Group" at bounding box center [311, 371] width 328 height 32
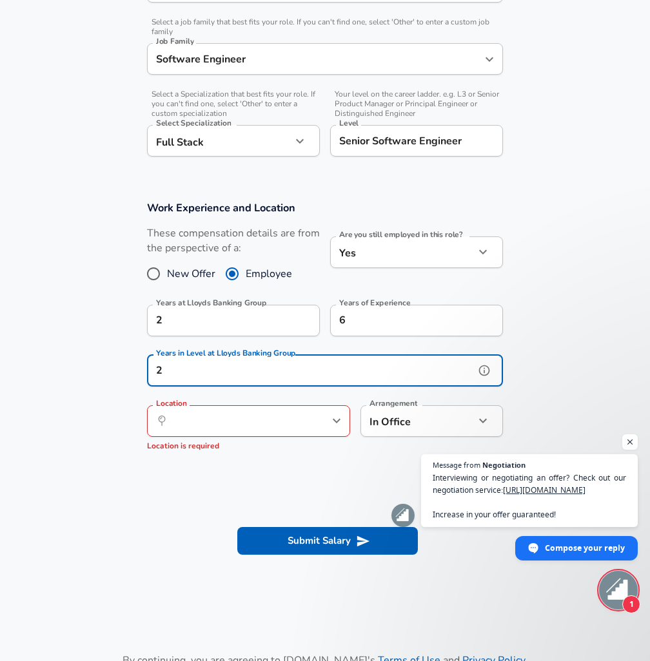
type input "2"
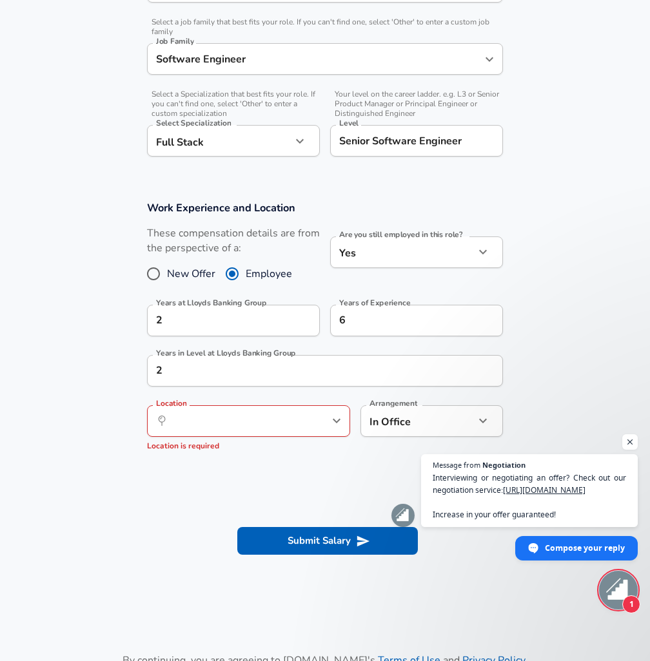
drag, startPoint x: 134, startPoint y: 488, endPoint x: 141, endPoint y: 480, distance: 10.1
click at [135, 488] on section at bounding box center [325, 490] width 650 height 24
click at [228, 424] on input "Location" at bounding box center [234, 421] width 132 height 20
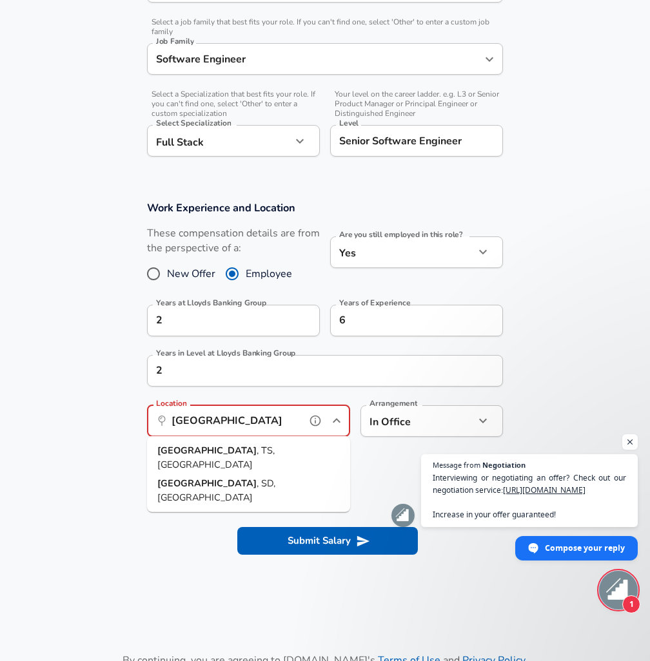
click at [235, 457] on span "Hyderabad , TS, India" at bounding box center [248, 458] width 182 height 28
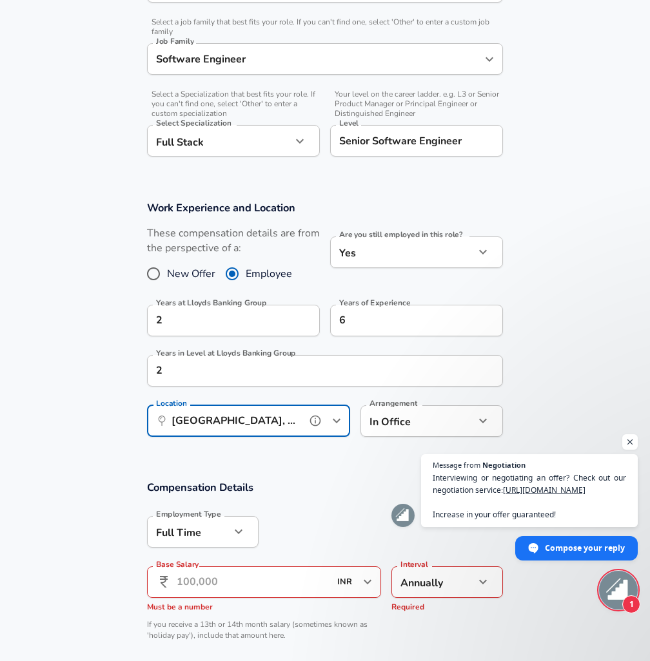
type input "[GEOGRAPHIC_DATA], [GEOGRAPHIC_DATA], [GEOGRAPHIC_DATA]"
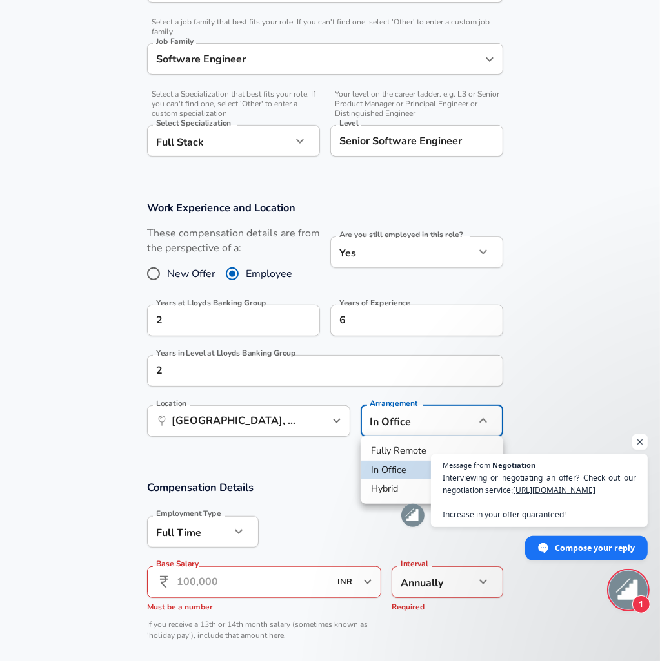
click at [392, 483] on li "Hybrid" at bounding box center [431, 489] width 142 height 19
type input "hybrid"
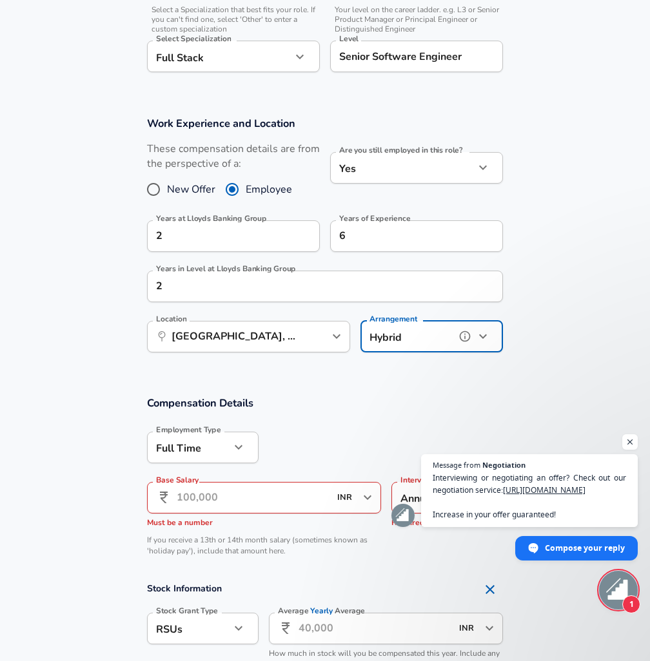
scroll to position [516, 0]
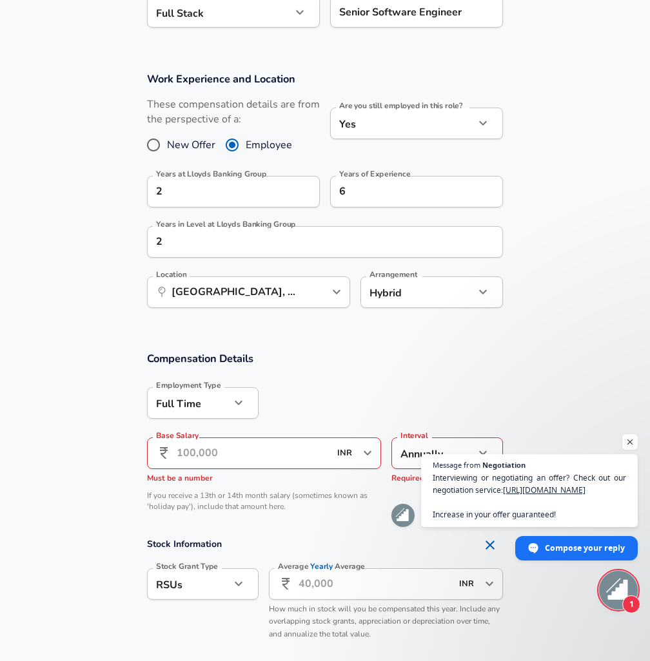
click at [359, 382] on div at bounding box center [381, 402] width 244 height 50
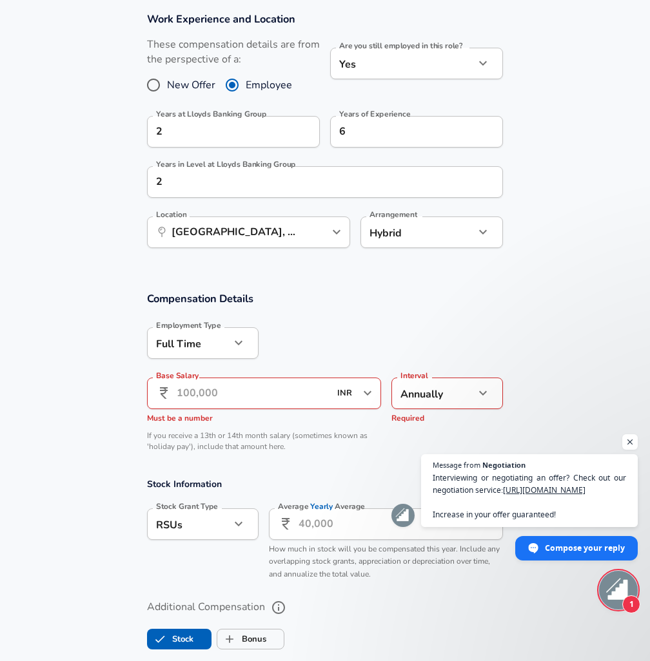
scroll to position [580, 0]
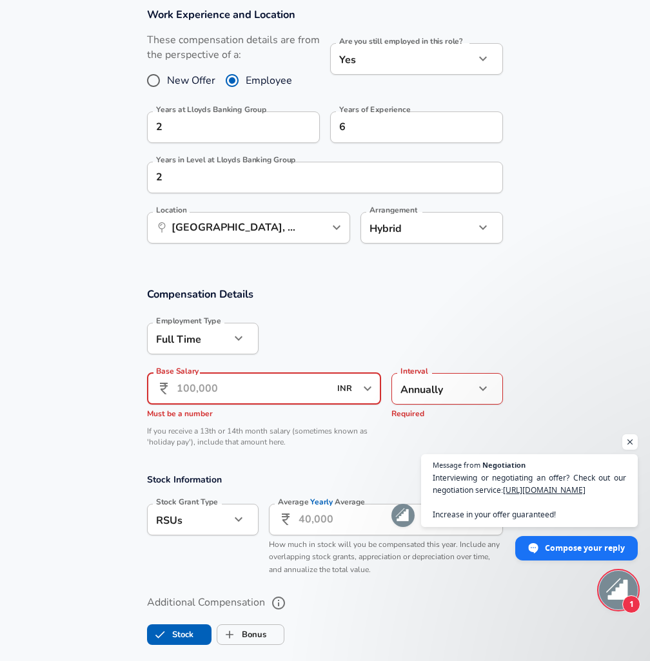
click at [258, 395] on input "Base Salary" at bounding box center [253, 389] width 153 height 32
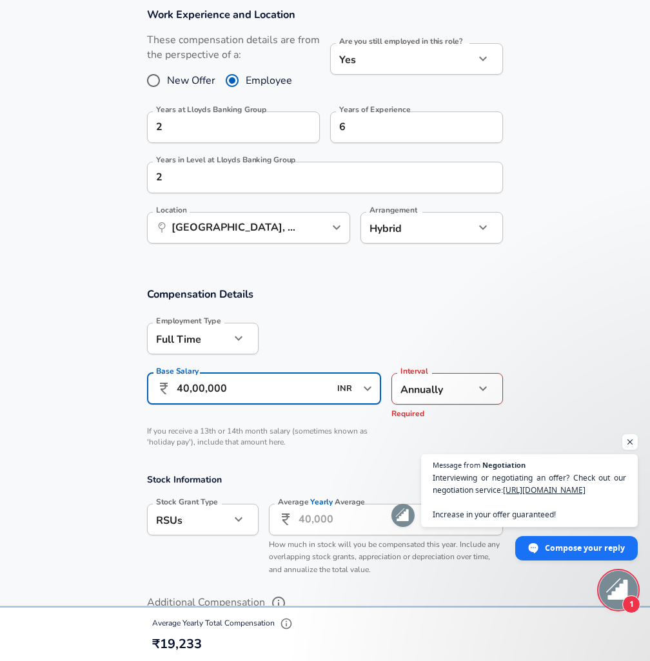
type input "40,00,000"
click at [500, 343] on div at bounding box center [381, 338] width 244 height 50
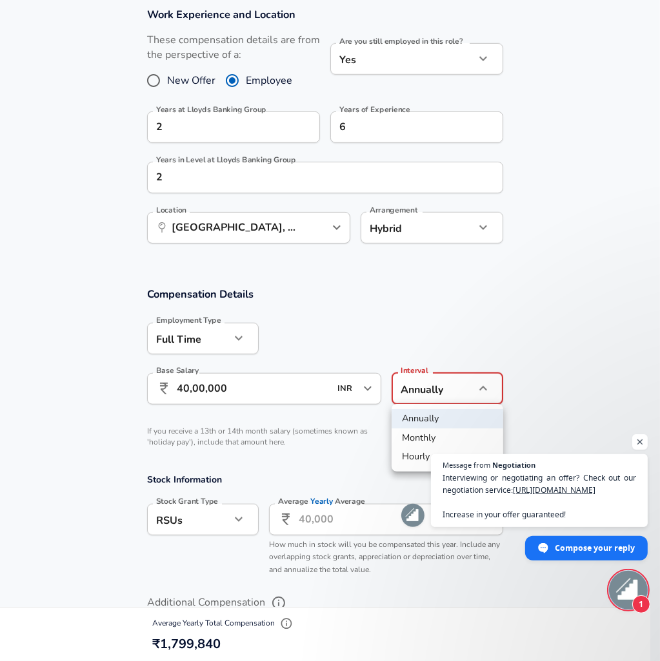
click at [552, 380] on div at bounding box center [330, 330] width 660 height 661
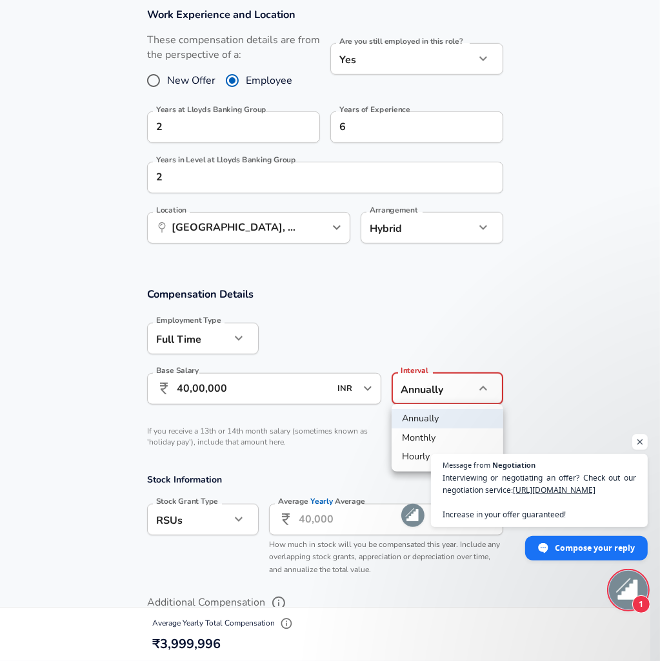
click at [428, 425] on li "Annually" at bounding box center [447, 418] width 112 height 19
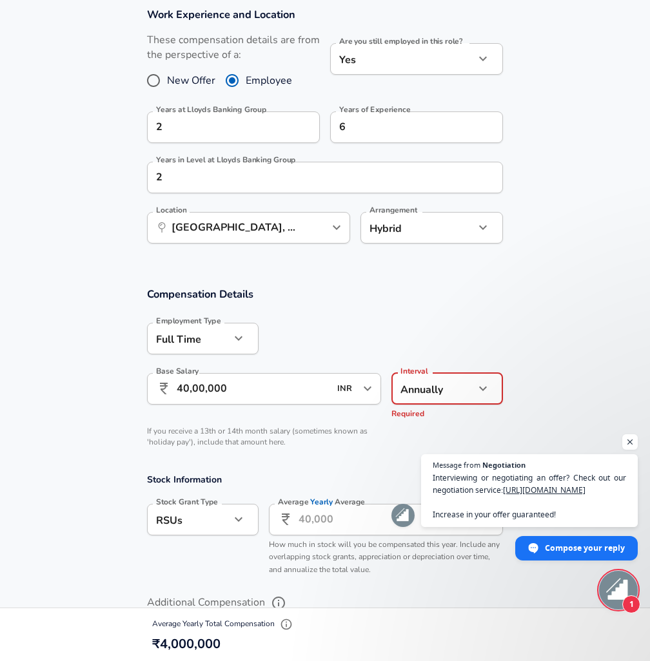
click at [563, 379] on section "Compensation Details Employment Type Full Time full_time Employment Type Base S…" at bounding box center [325, 371] width 650 height 169
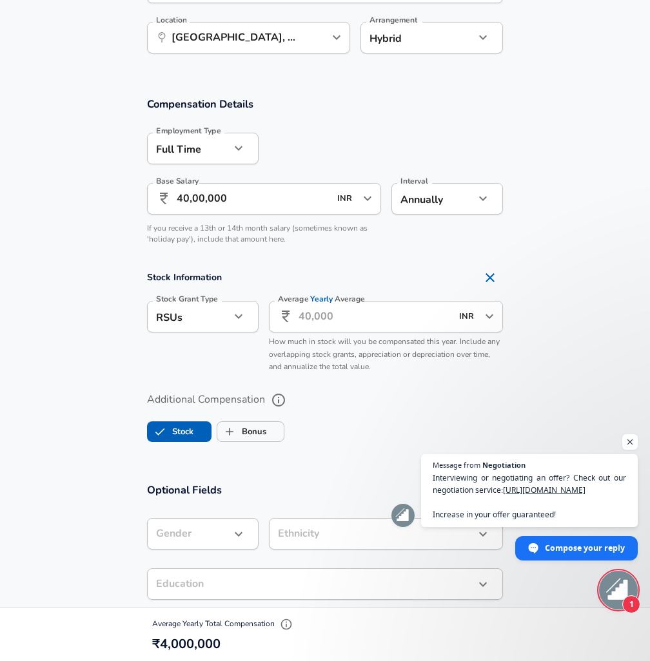
scroll to position [774, 0]
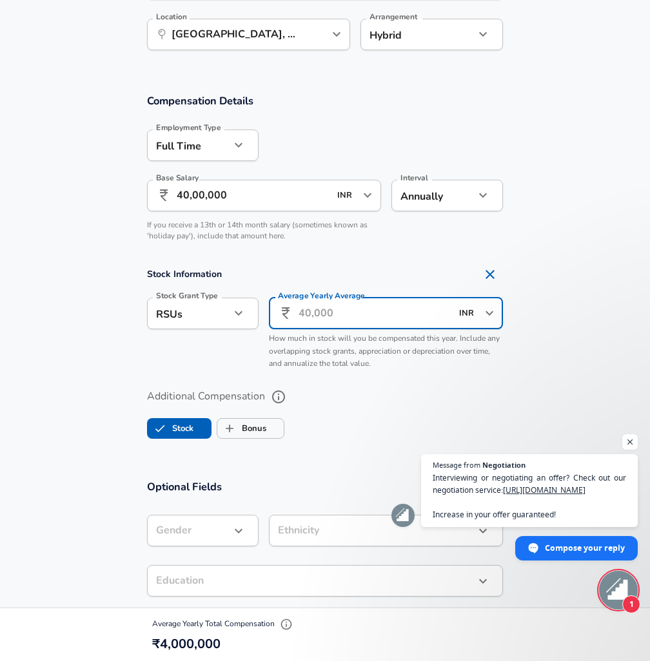
click at [353, 321] on input "Average Yearly Average" at bounding box center [375, 314] width 153 height 32
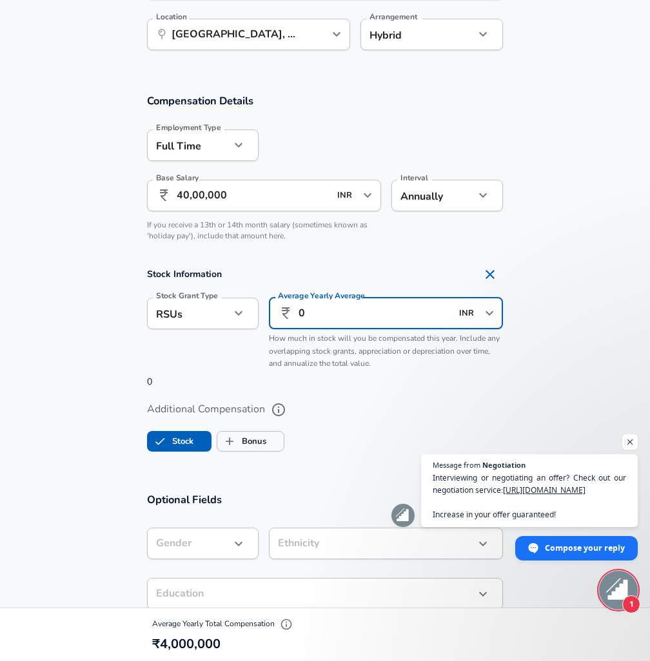
type input "0"
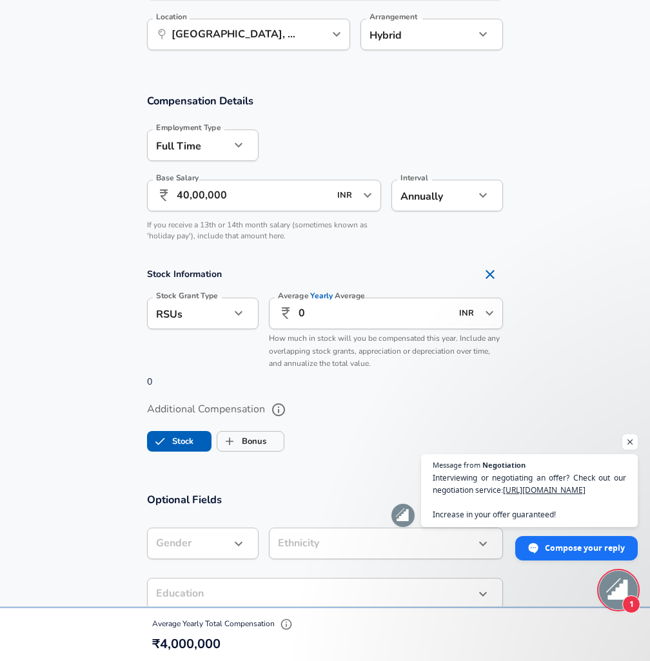
drag, startPoint x: 369, startPoint y: 418, endPoint x: 359, endPoint y: 420, distance: 10.4
click at [369, 419] on label "Additional Compensation" at bounding box center [325, 410] width 356 height 22
click at [289, 419] on button "Additional Compensation" at bounding box center [279, 410] width 22 height 22
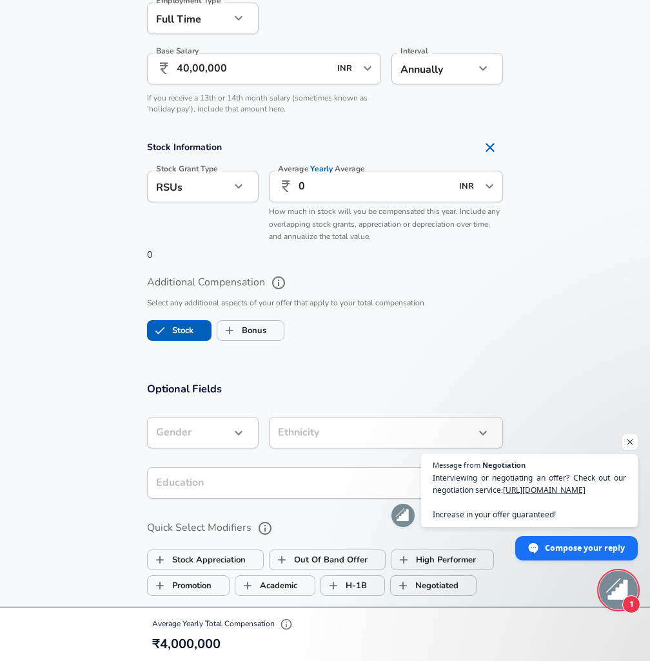
scroll to position [903, 0]
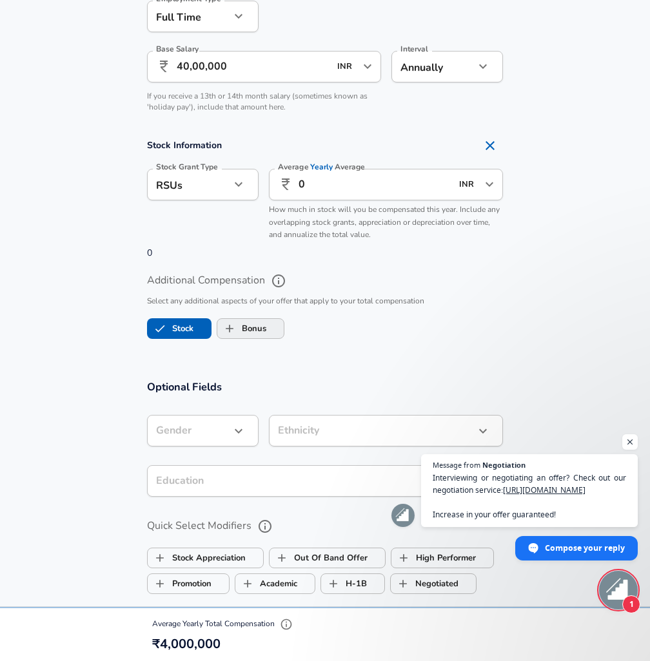
click at [237, 326] on input "Bonus" at bounding box center [229, 329] width 24 height 24
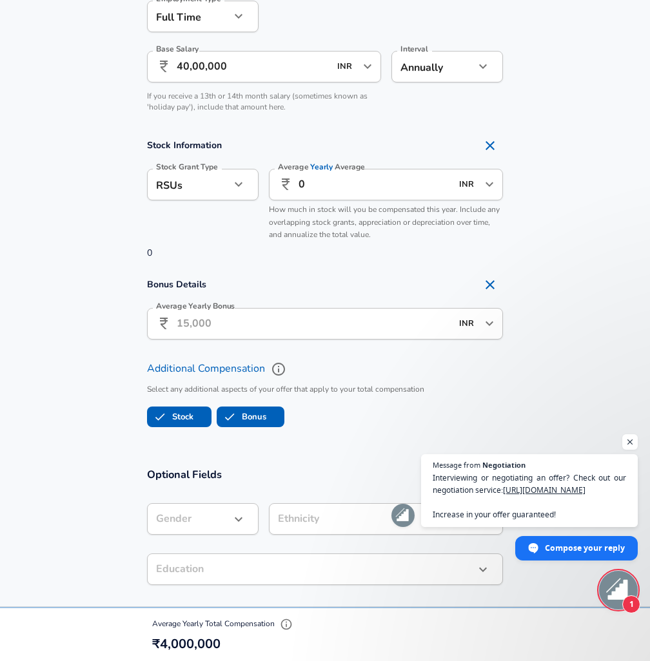
checkbox input "true"
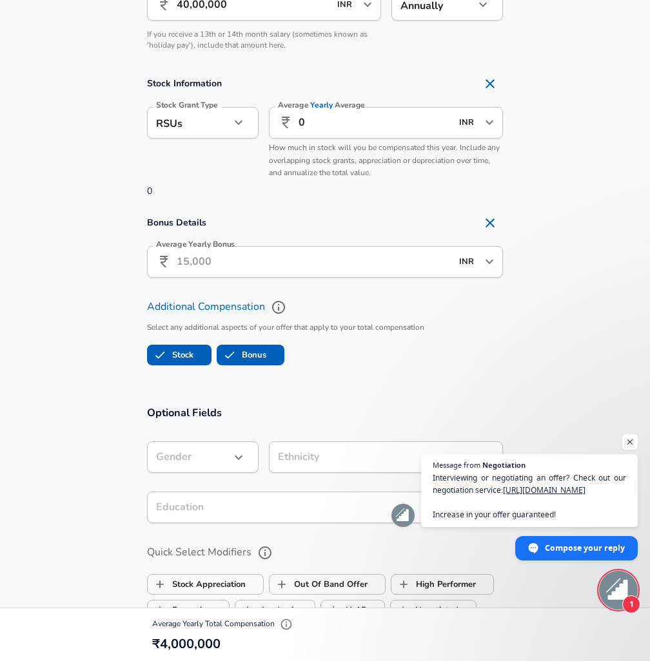
scroll to position [967, 0]
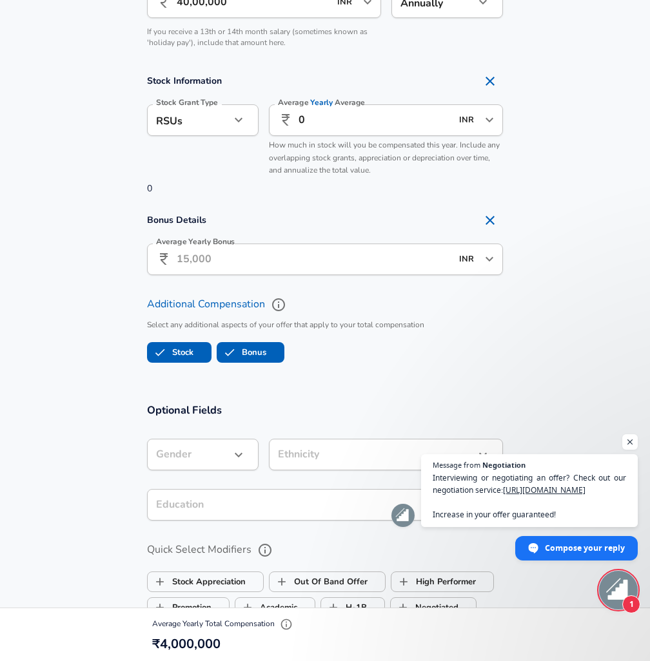
click at [219, 264] on input "Average Yearly Bonus" at bounding box center [314, 260] width 275 height 32
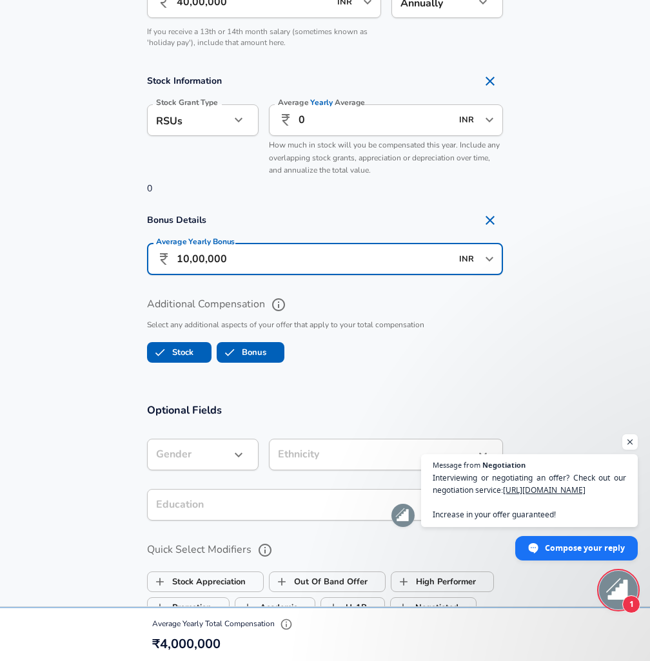
type input "10,00,000"
drag, startPoint x: 587, startPoint y: 357, endPoint x: 574, endPoint y: 357, distance: 12.9
click at [585, 357] on section "Additional Compensation Select any additional aspects of your offer that apply …" at bounding box center [325, 326] width 650 height 84
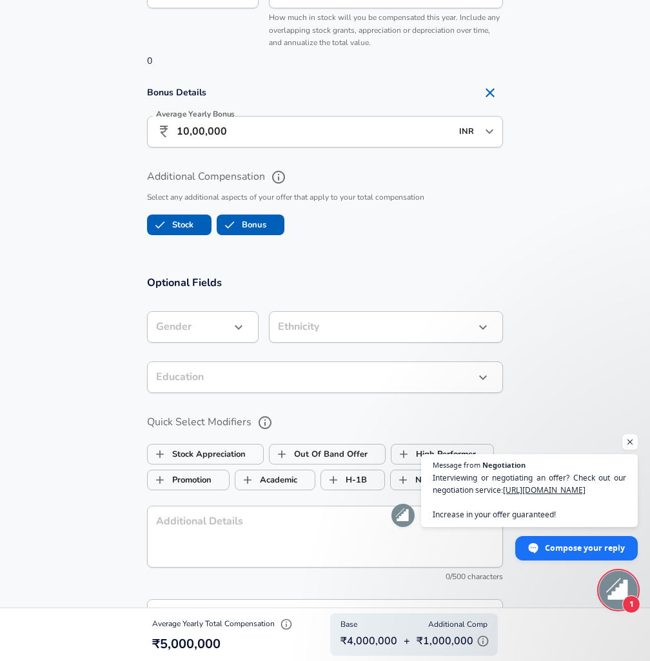
scroll to position [1096, 0]
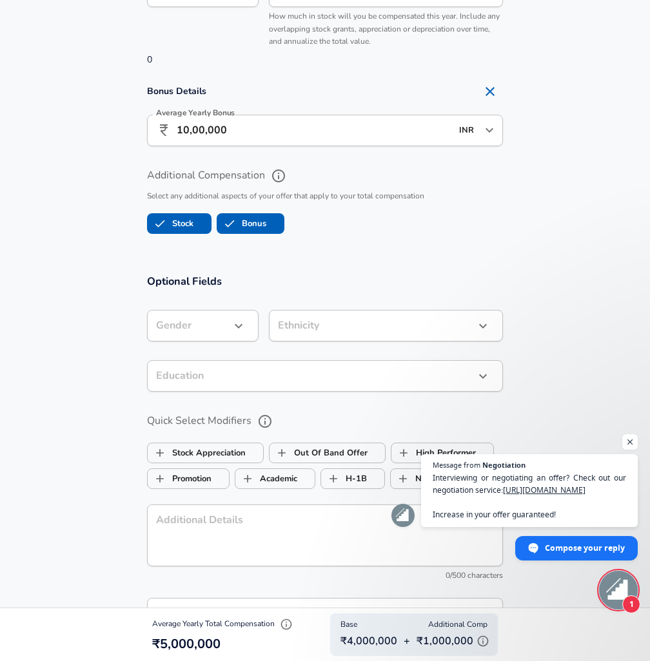
click at [231, 323] on icon "button" at bounding box center [238, 325] width 15 height 15
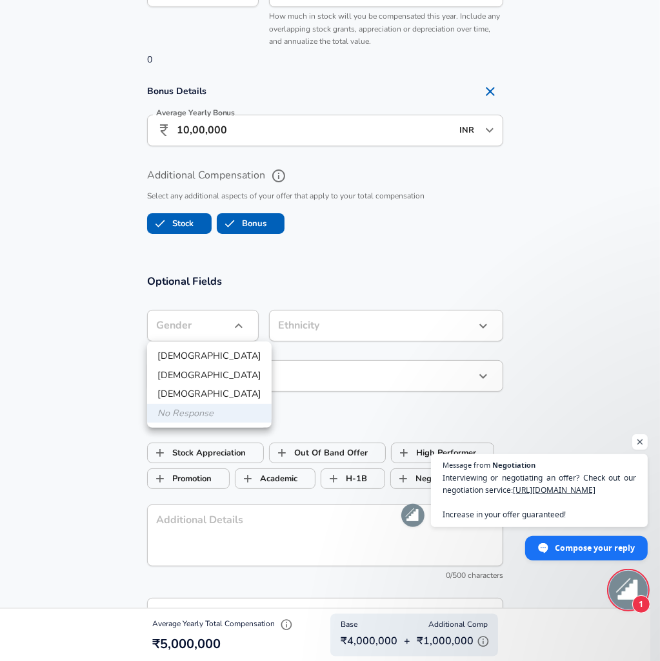
click at [388, 271] on div at bounding box center [330, 330] width 660 height 661
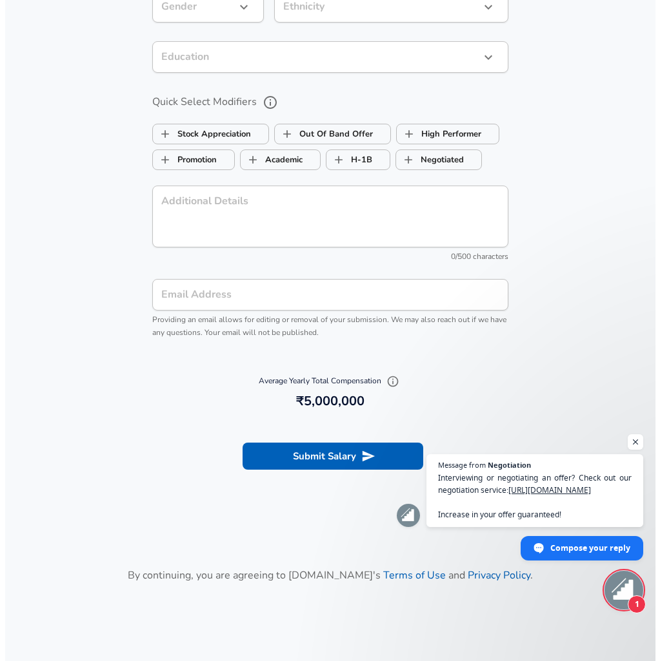
scroll to position [1418, 0]
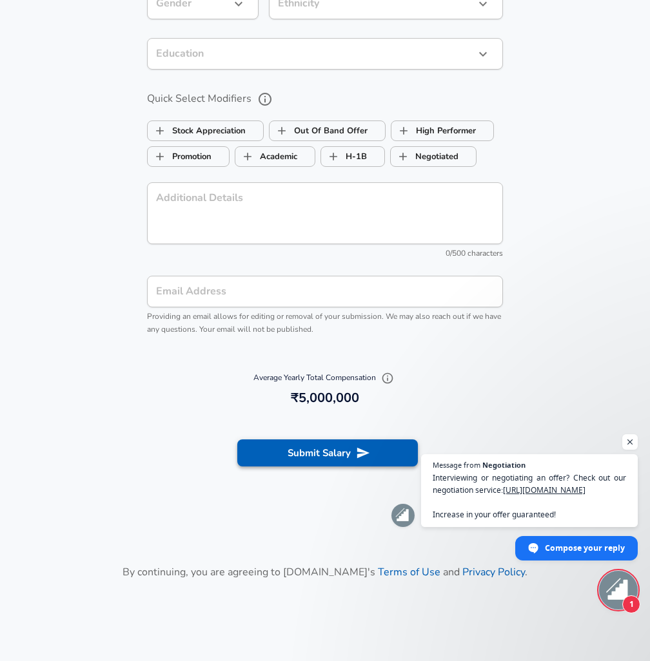
click at [345, 450] on button "Submit Salary" at bounding box center [327, 453] width 181 height 27
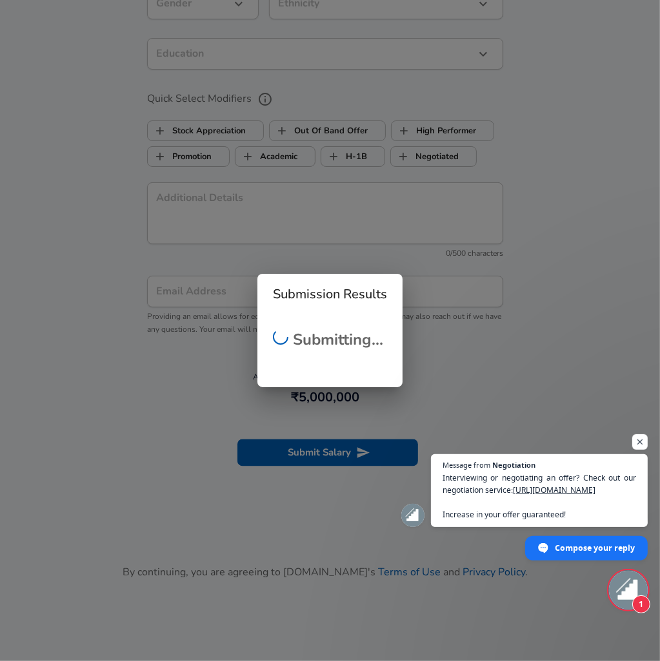
scroll to position [230, 0]
